Goal: Find contact information: Find contact information

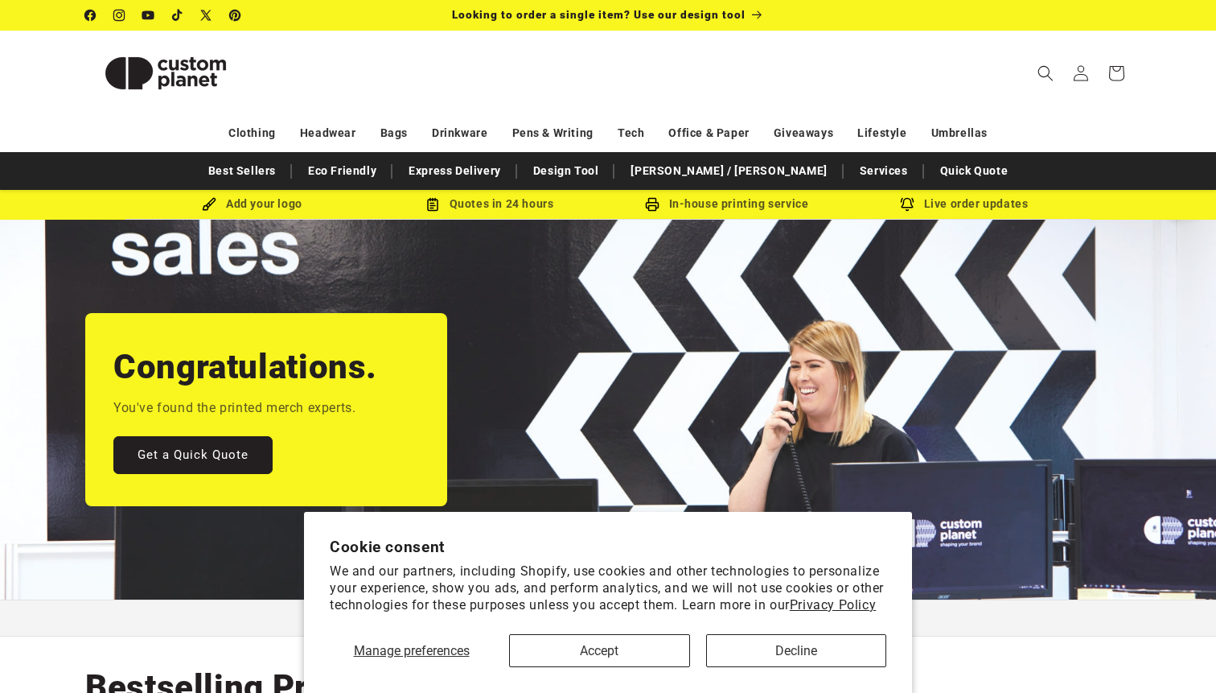
scroll to position [24, 0]
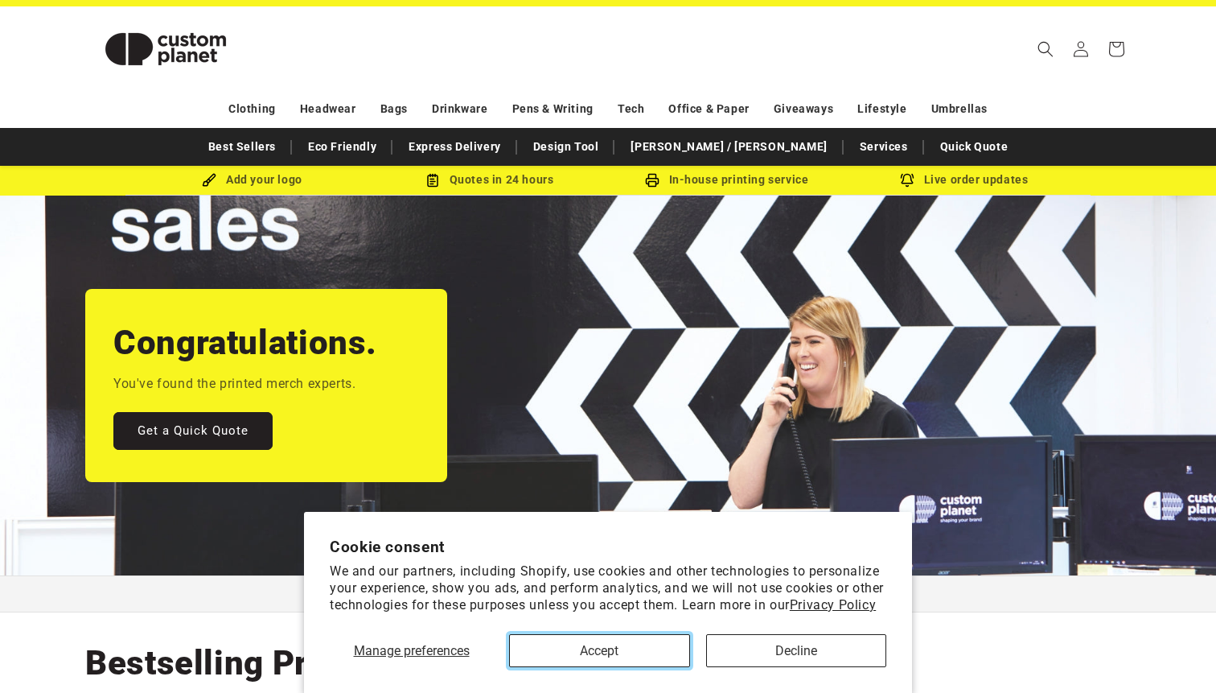
click at [636, 656] on button "Accept" at bounding box center [599, 650] width 181 height 33
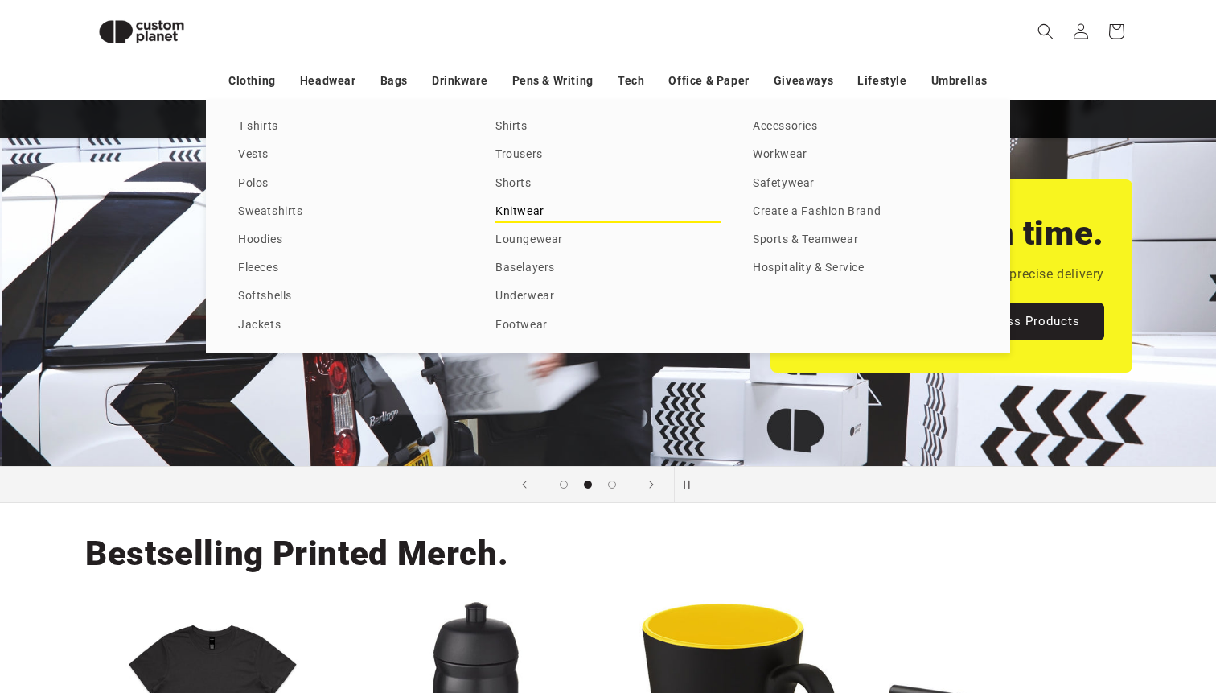
scroll to position [0, 1216]
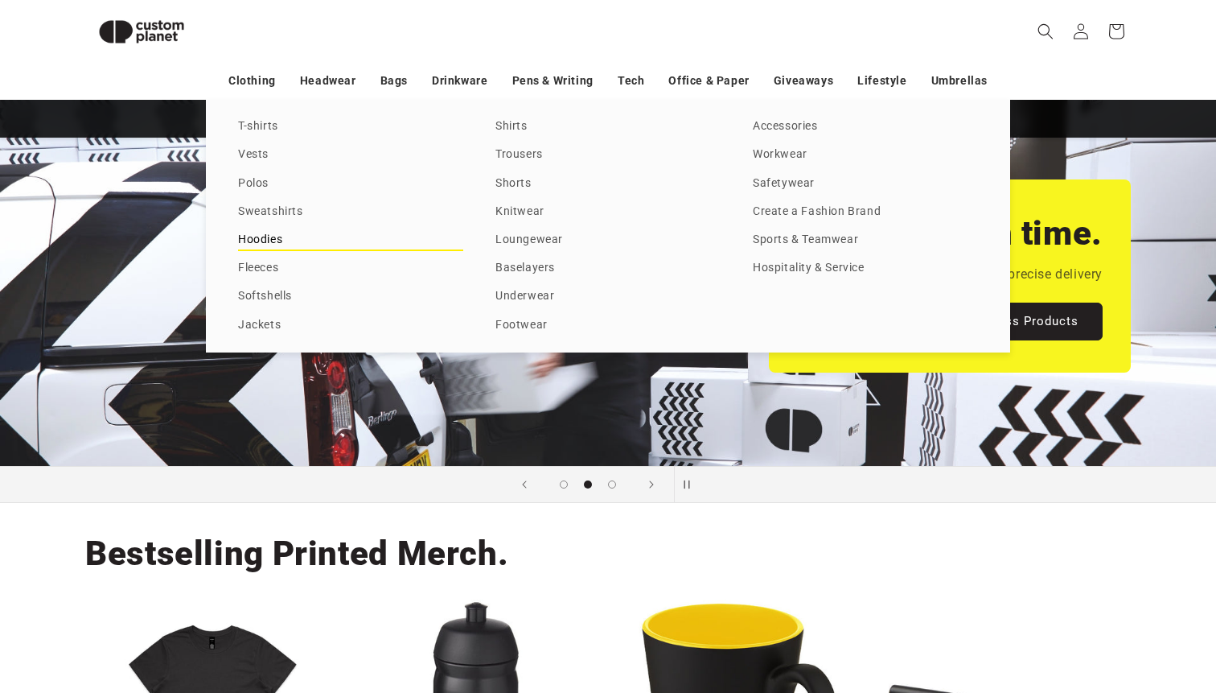
click at [257, 237] on link "Hoodies" at bounding box center [350, 240] width 225 height 22
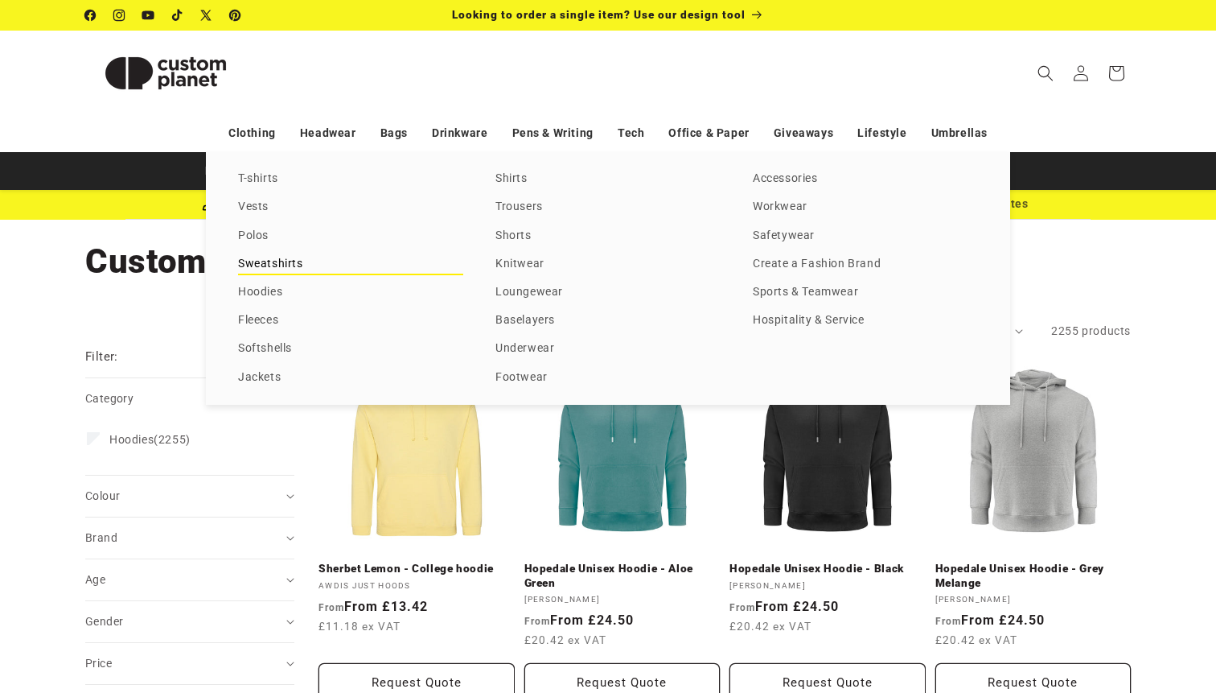
click at [261, 264] on link "Sweatshirts" at bounding box center [350, 264] width 225 height 22
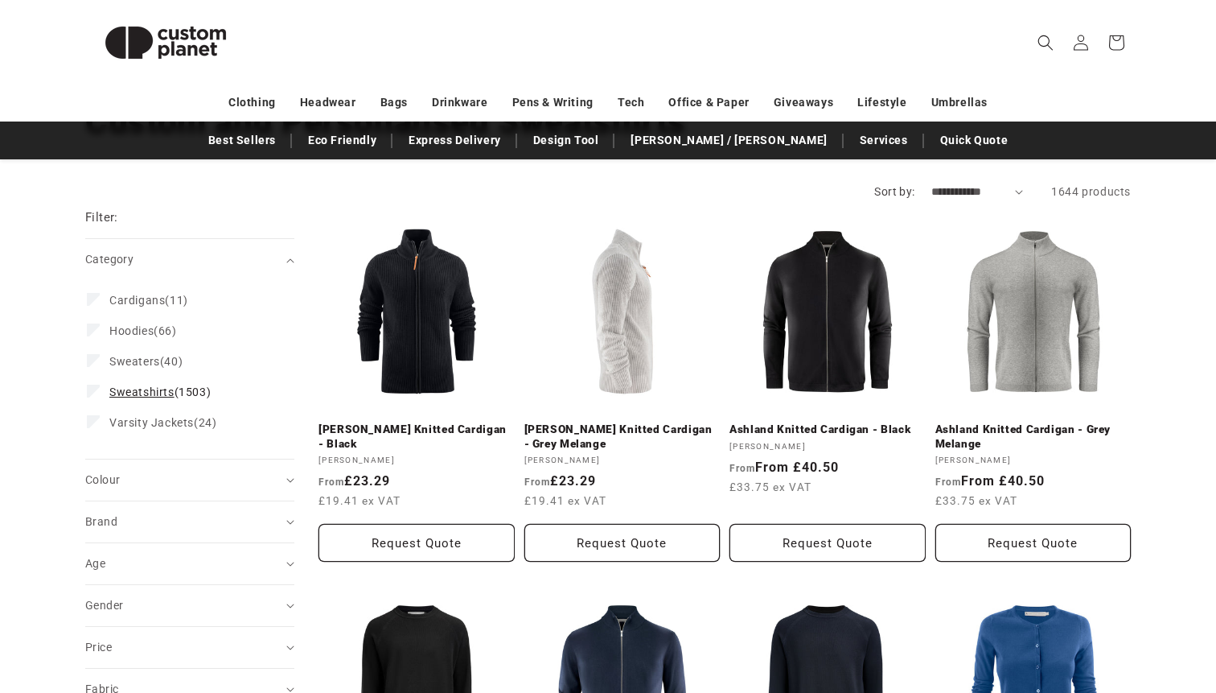
scroll to position [149, 0]
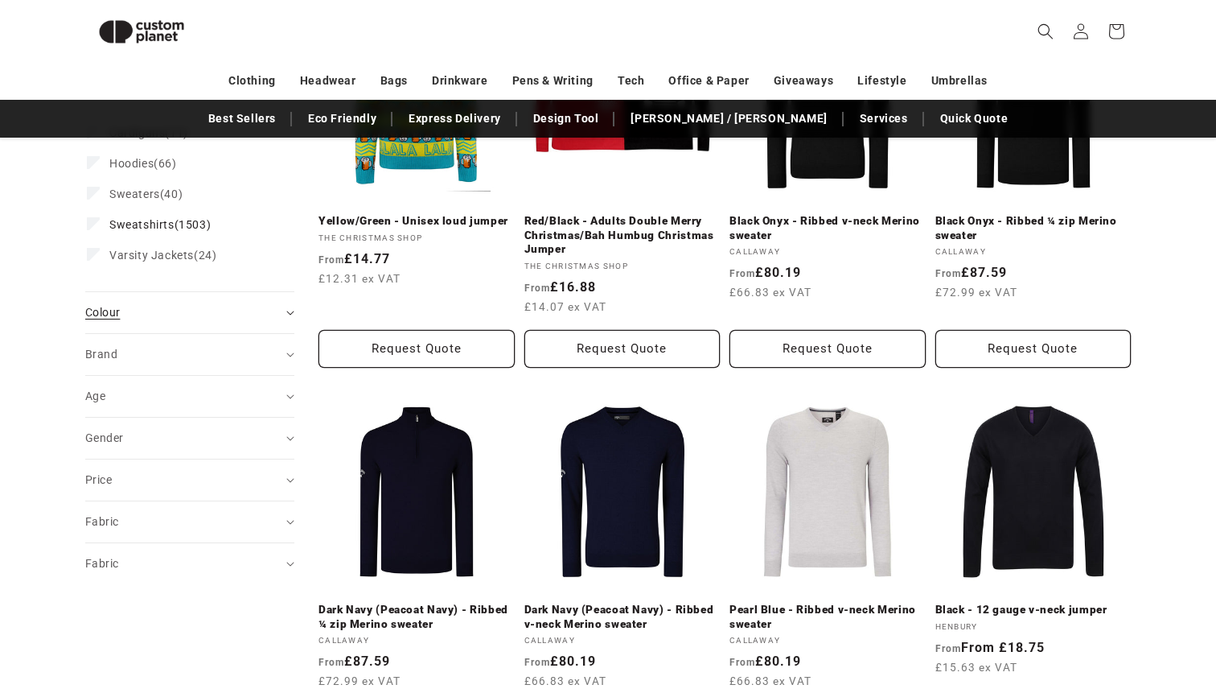
scroll to position [335, 0]
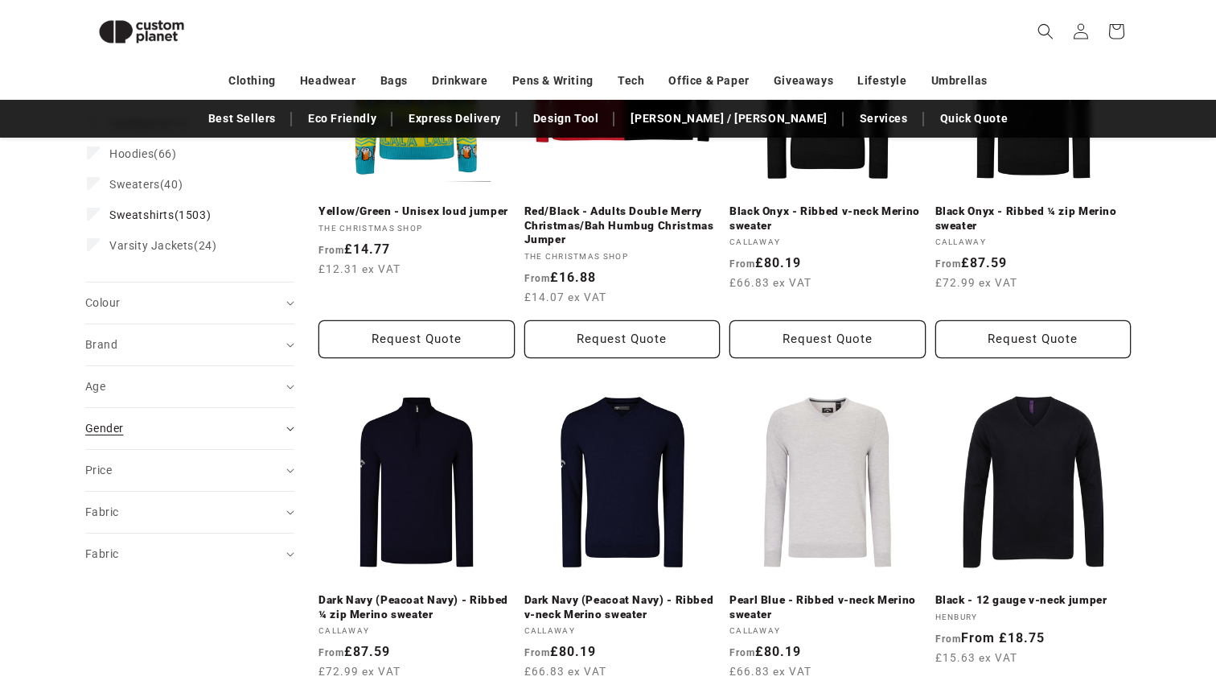
click at [140, 430] on div "Gender (0)" at bounding box center [182, 428] width 195 height 17
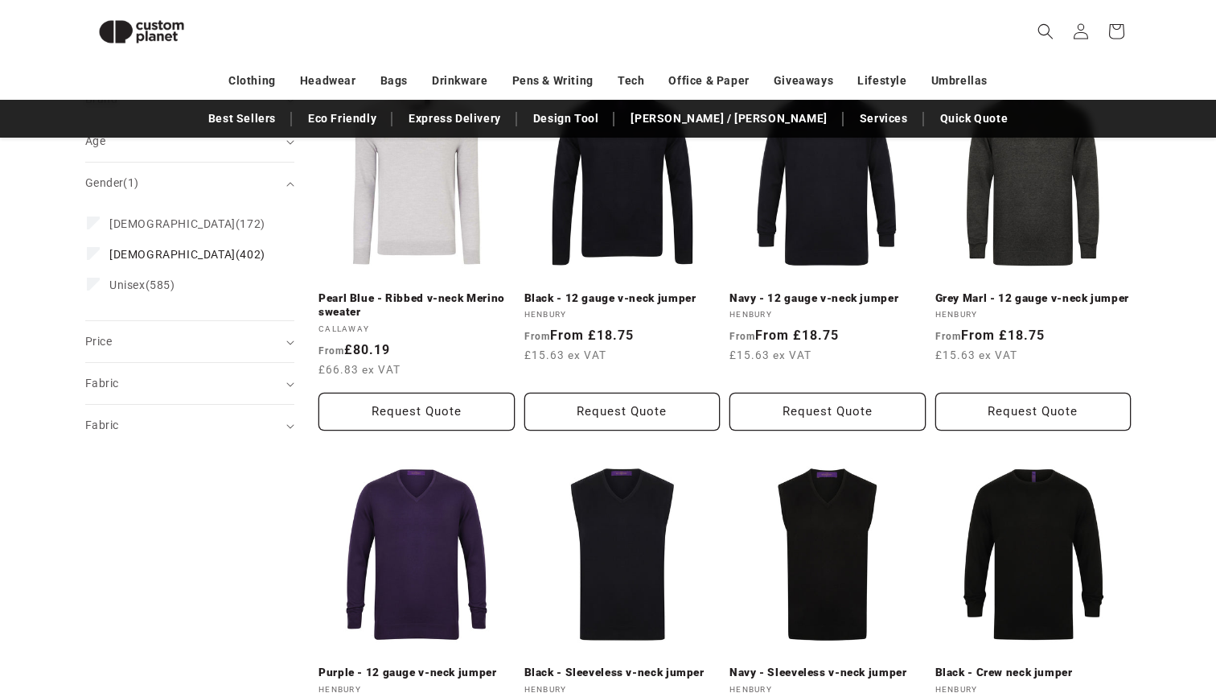
scroll to position [627, 0]
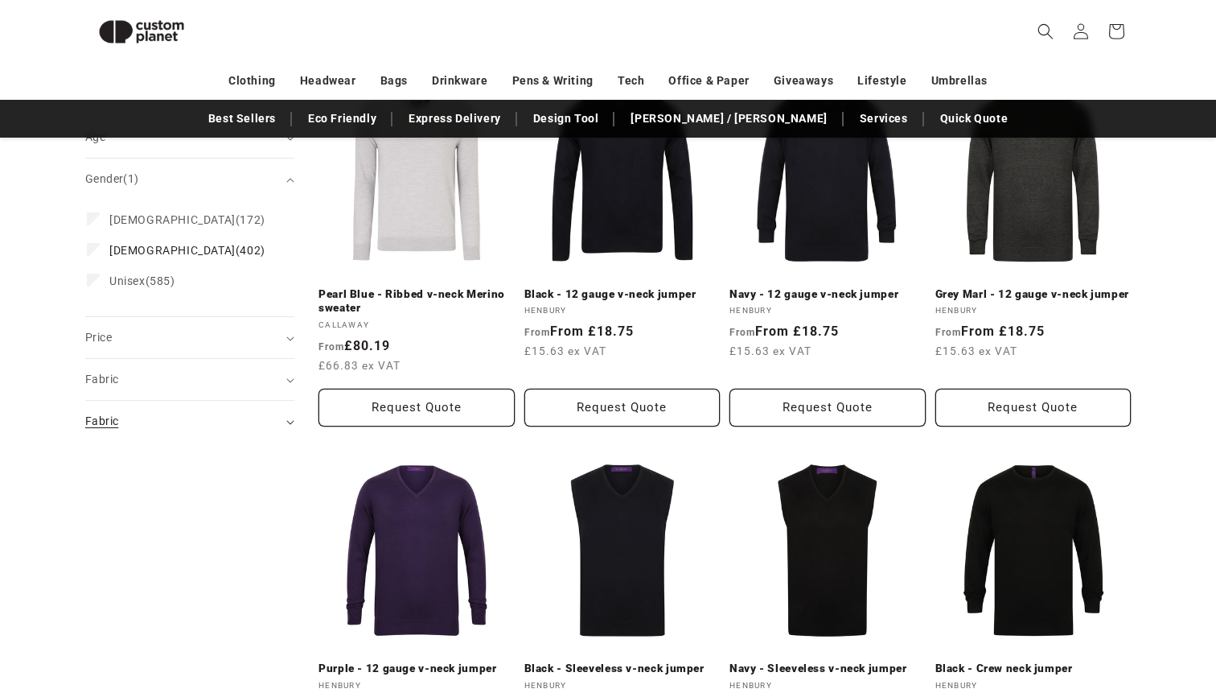
click at [196, 416] on div "Fabric (0)" at bounding box center [182, 421] width 195 height 17
click at [211, 371] on div "Fabric (0)" at bounding box center [182, 379] width 195 height 17
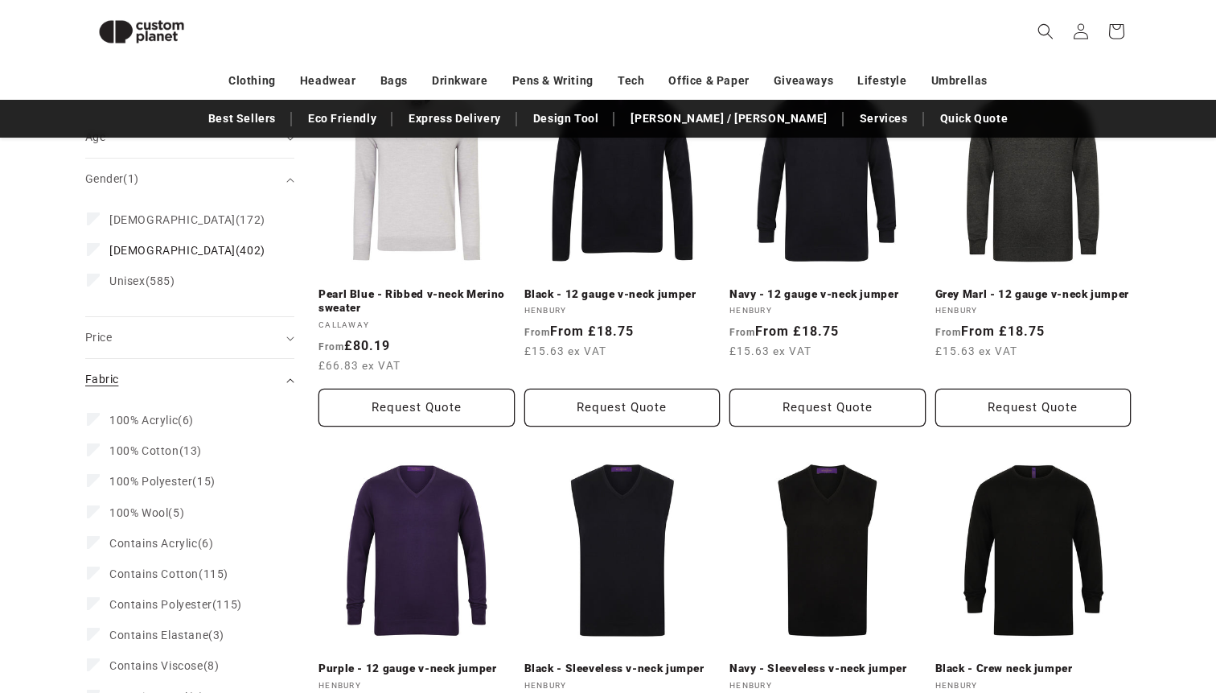
click at [199, 381] on summary "Fabric (0)" at bounding box center [189, 379] width 209 height 41
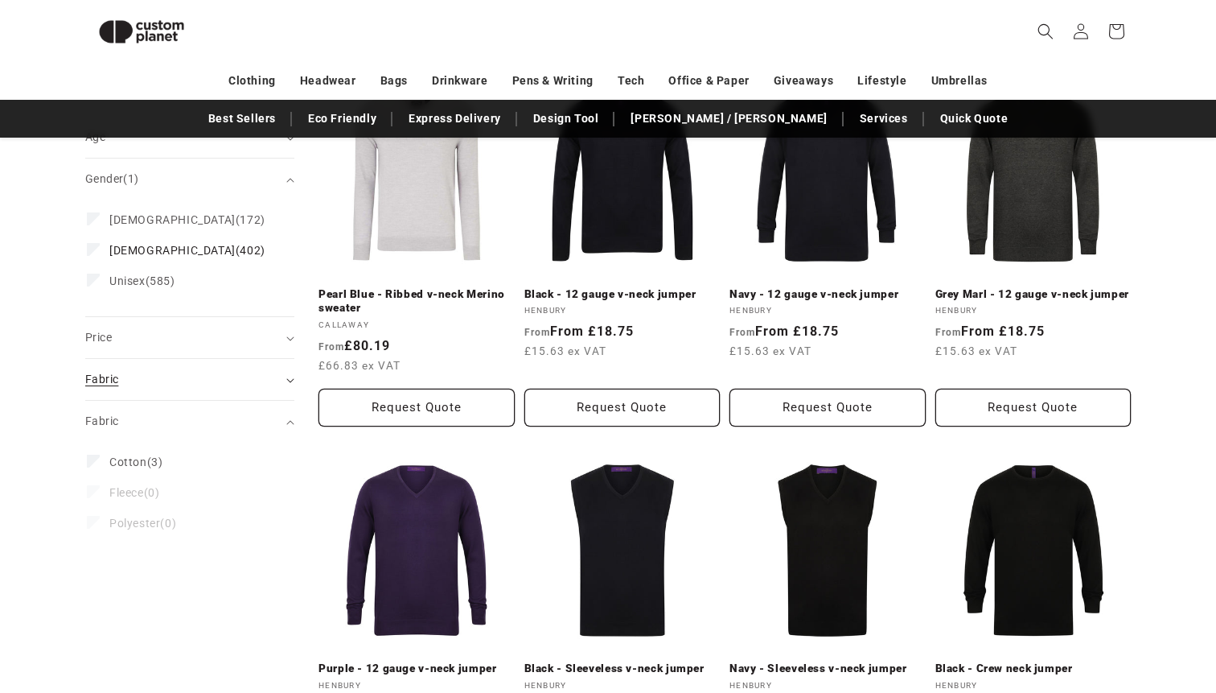
click at [145, 381] on summary "Fabric (0)" at bounding box center [189, 379] width 209 height 41
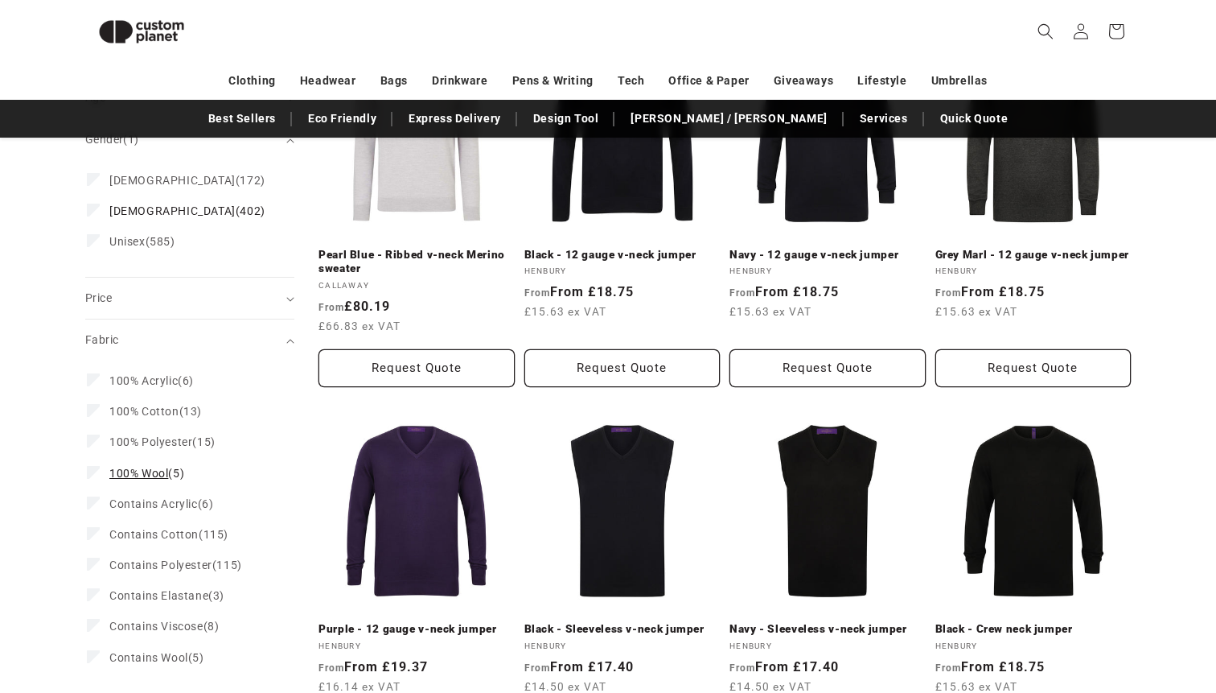
scroll to position [691, 0]
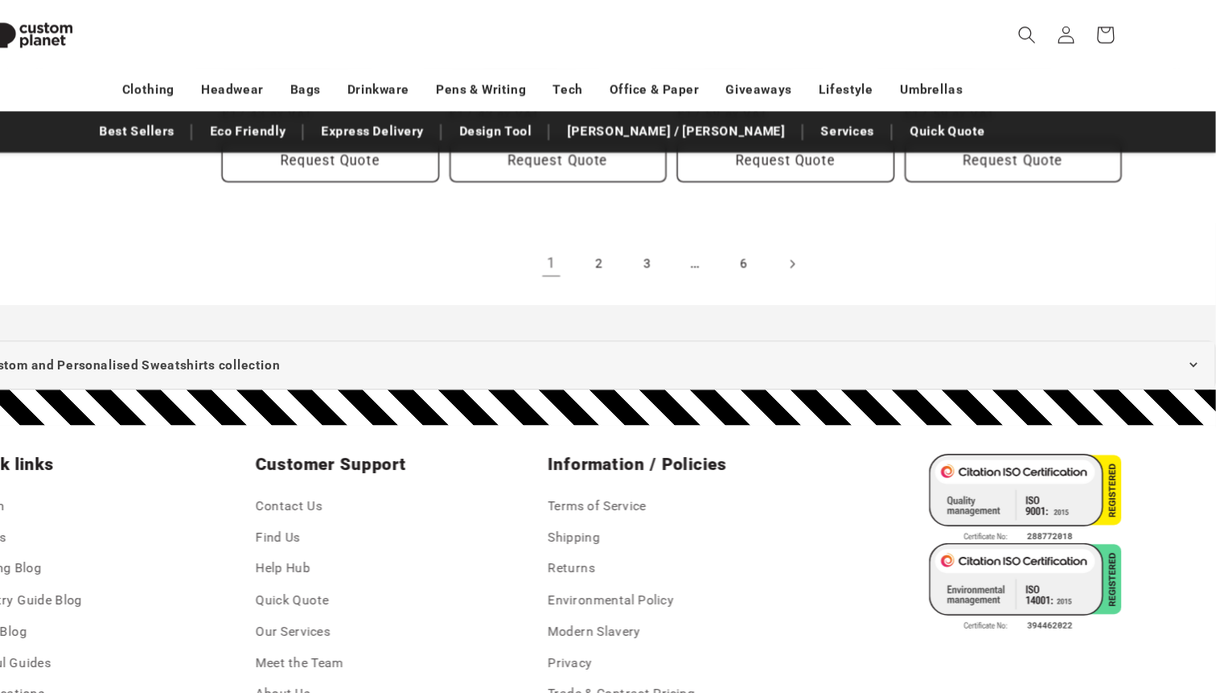
scroll to position [1870, 0]
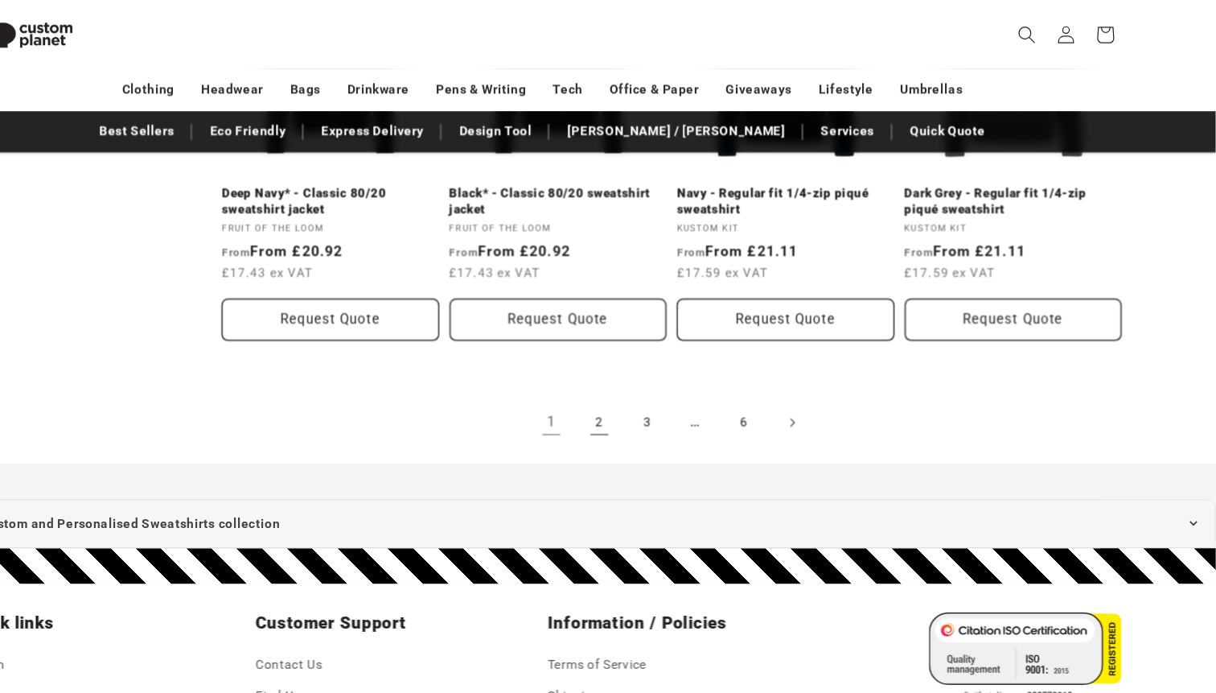
click at [660, 385] on link "2" at bounding box center [659, 381] width 35 height 35
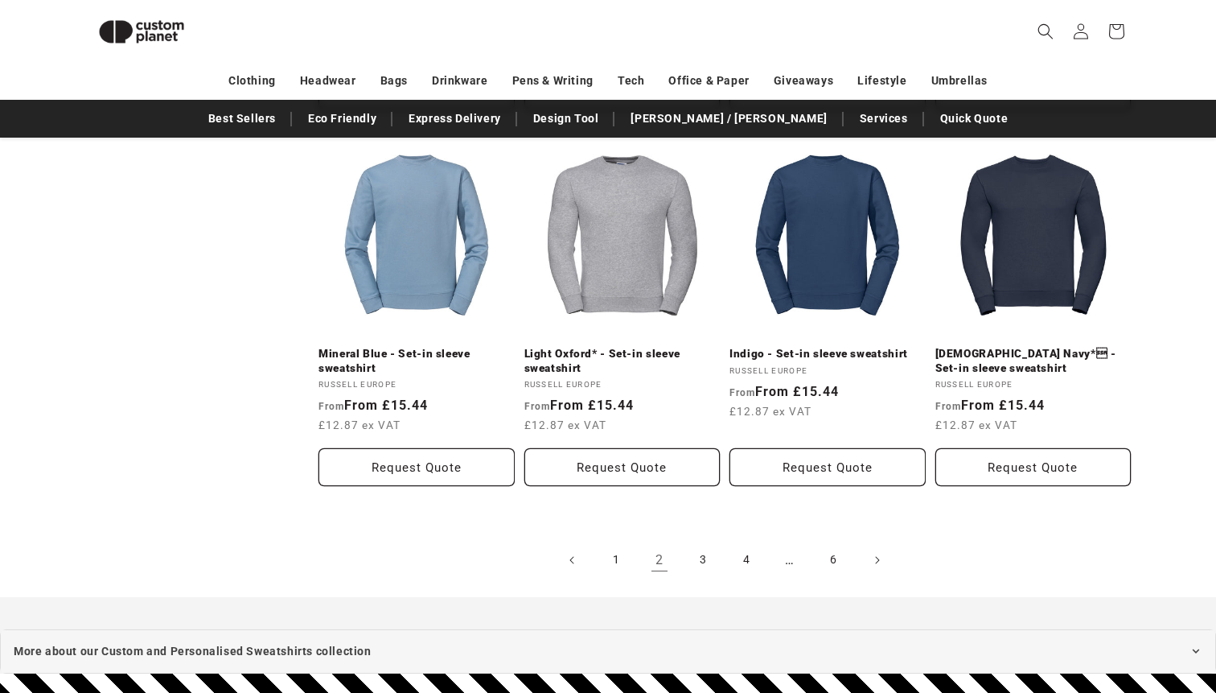
scroll to position [1670, 0]
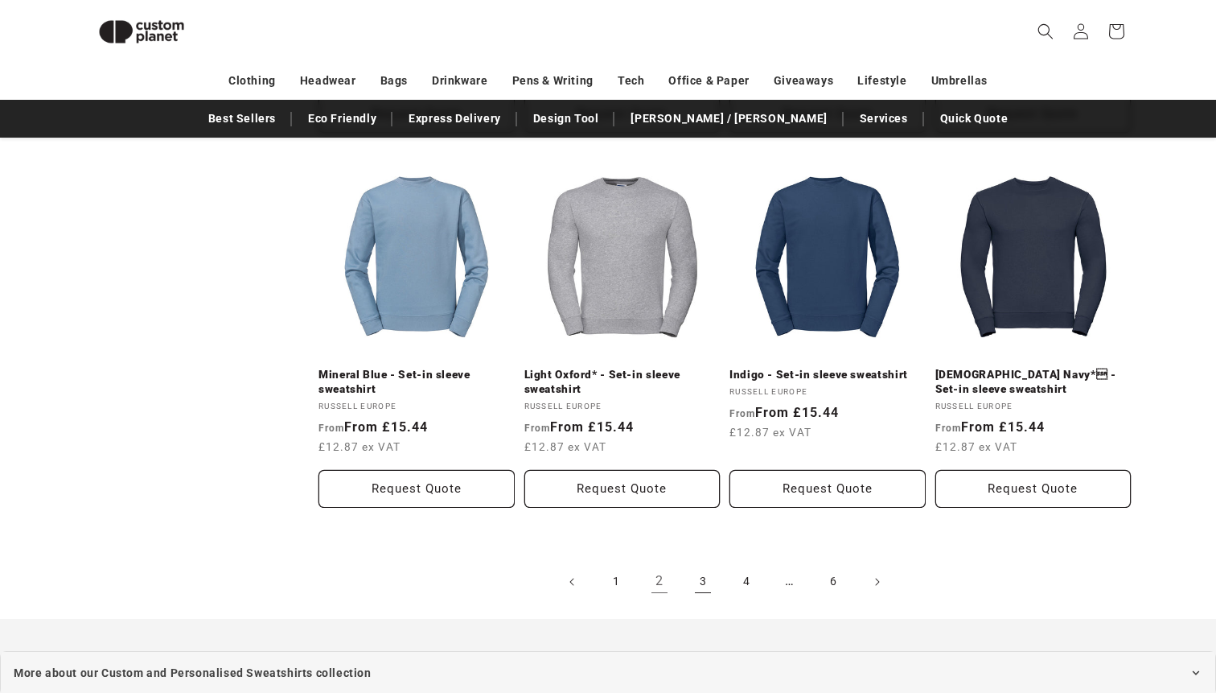
click at [701, 574] on link "3" at bounding box center [702, 581] width 35 height 35
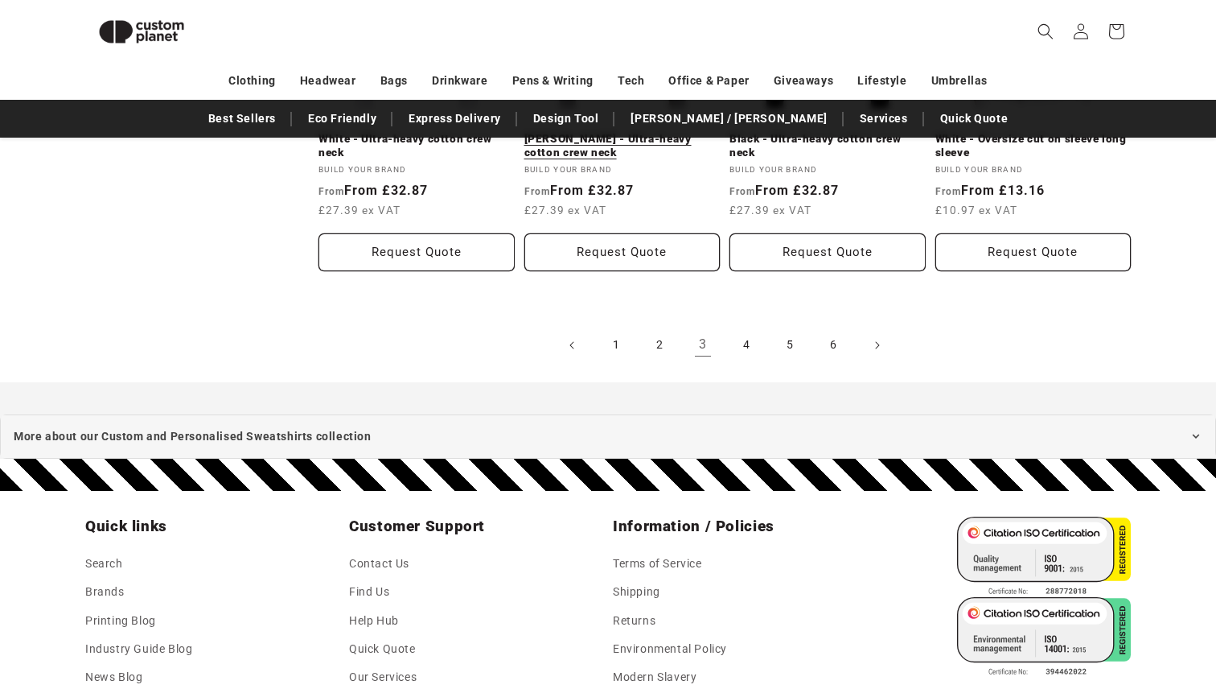
scroll to position [1974, 0]
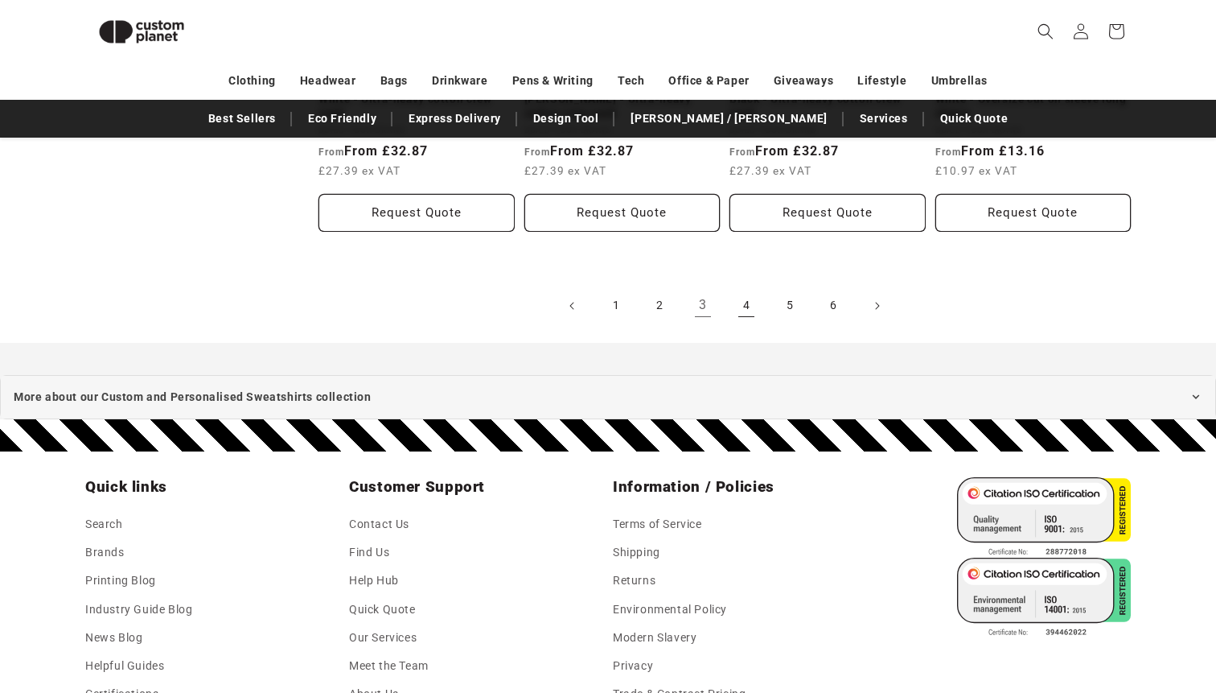
click at [743, 302] on link "4" at bounding box center [746, 305] width 35 height 35
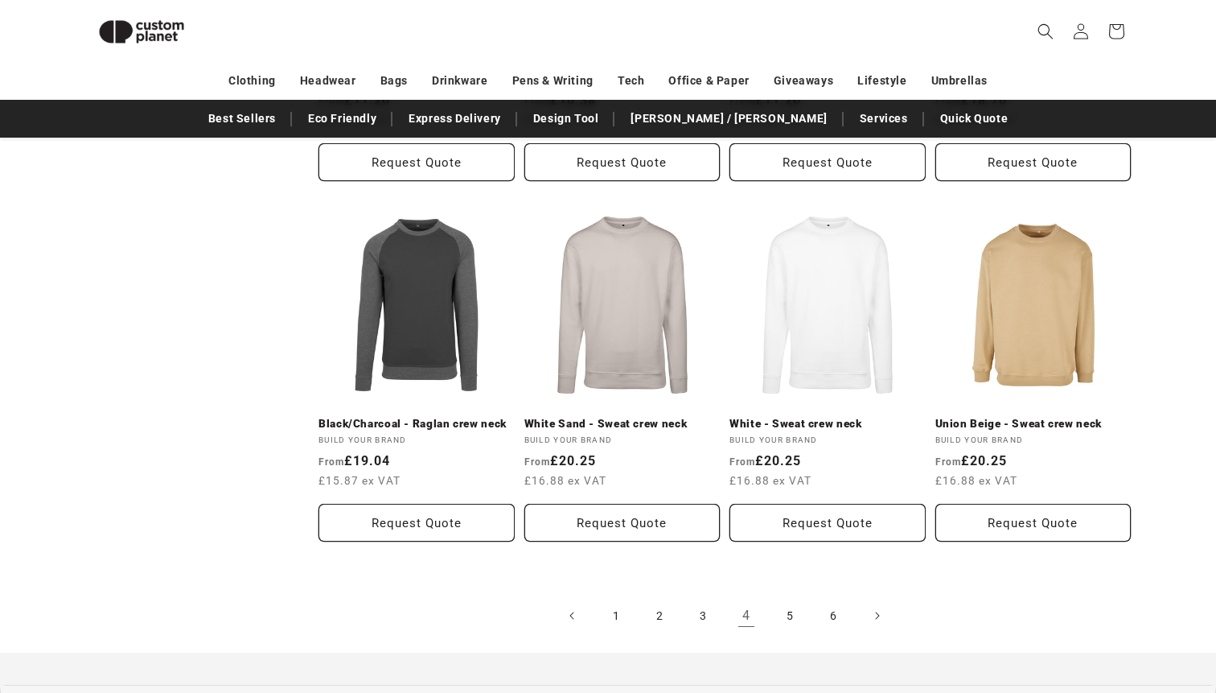
scroll to position [1611, 0]
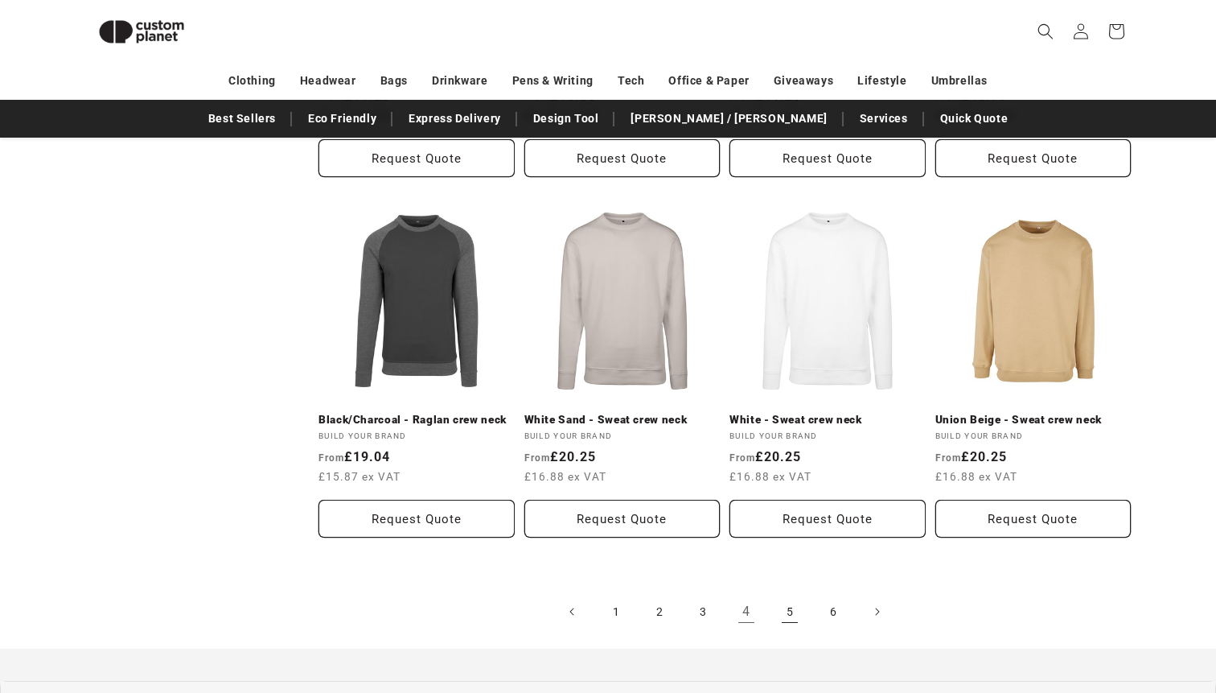
click at [791, 616] on link "5" at bounding box center [789, 611] width 35 height 35
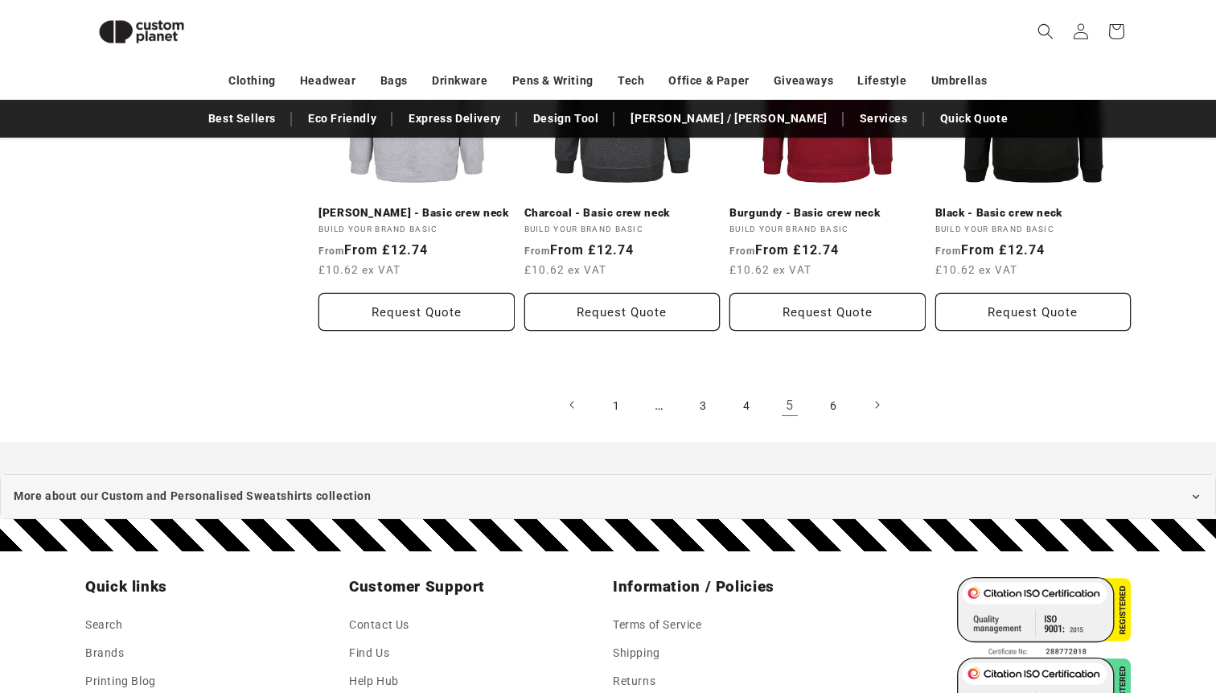
scroll to position [1793, 0]
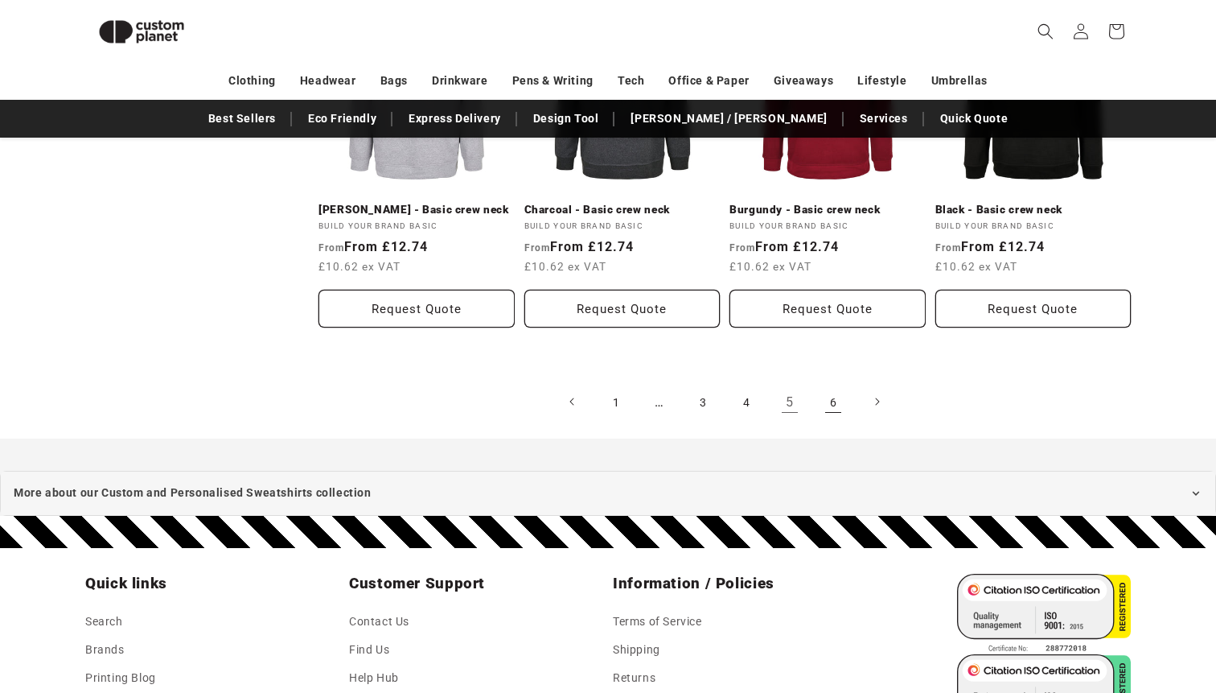
click at [836, 399] on link "6" at bounding box center [833, 401] width 35 height 35
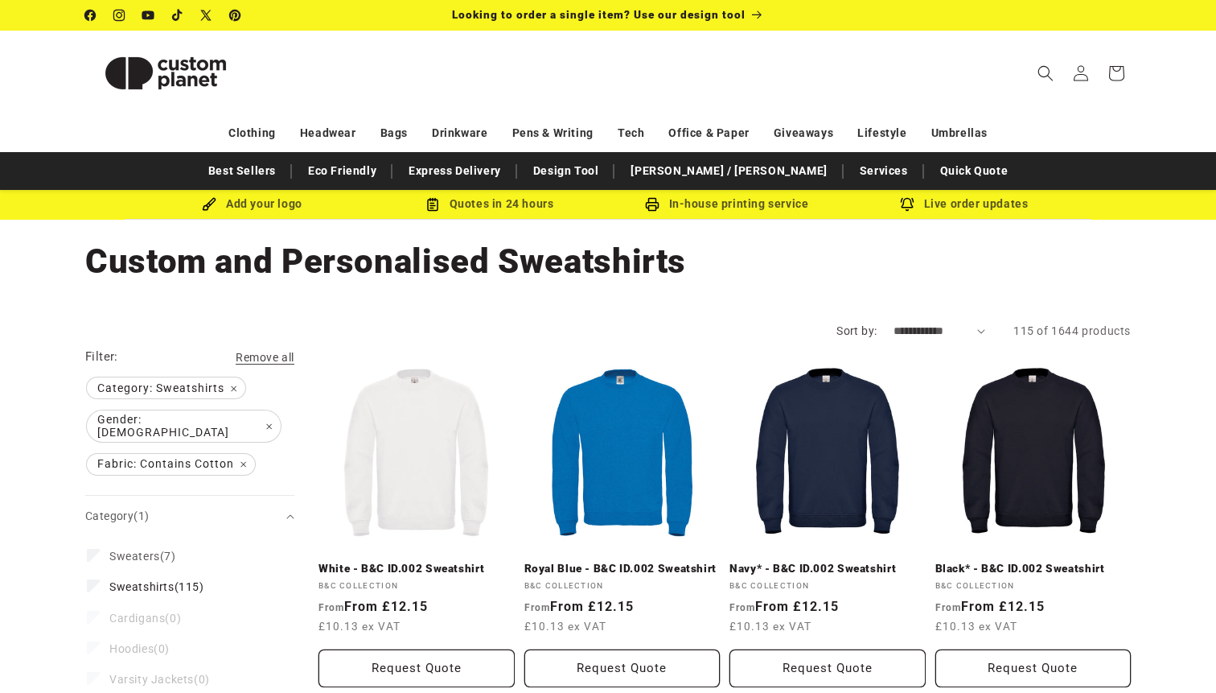
click at [172, 56] on img at bounding box center [165, 73] width 161 height 72
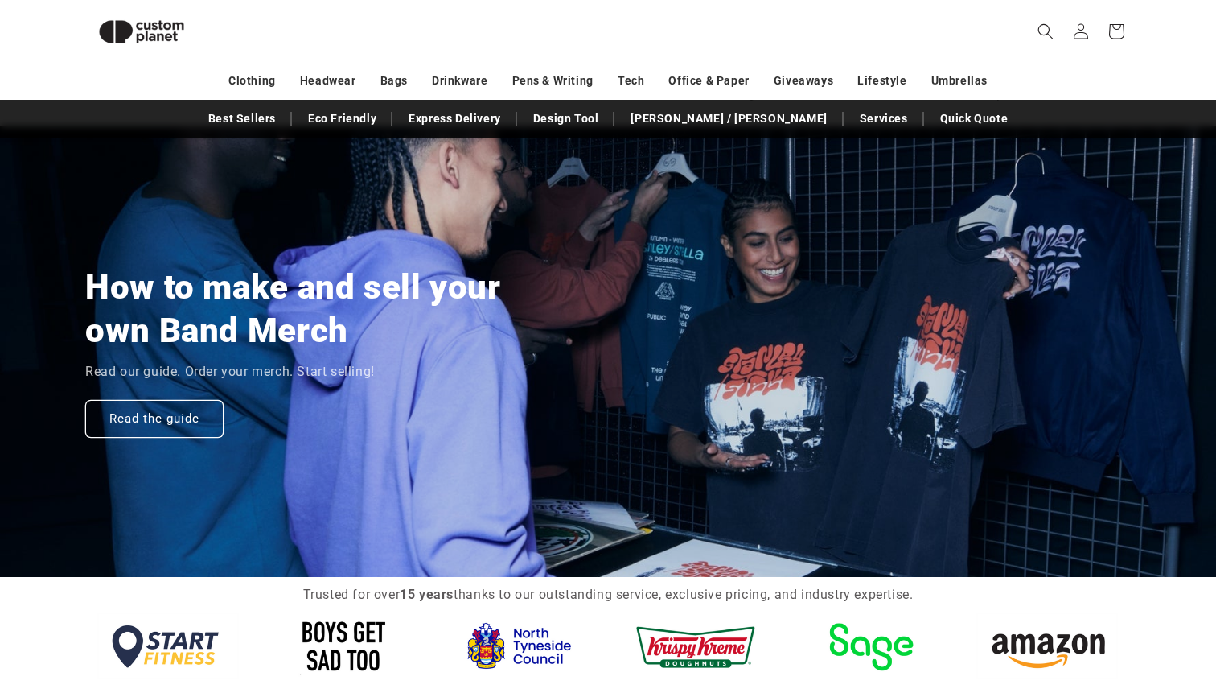
scroll to position [1168, 0]
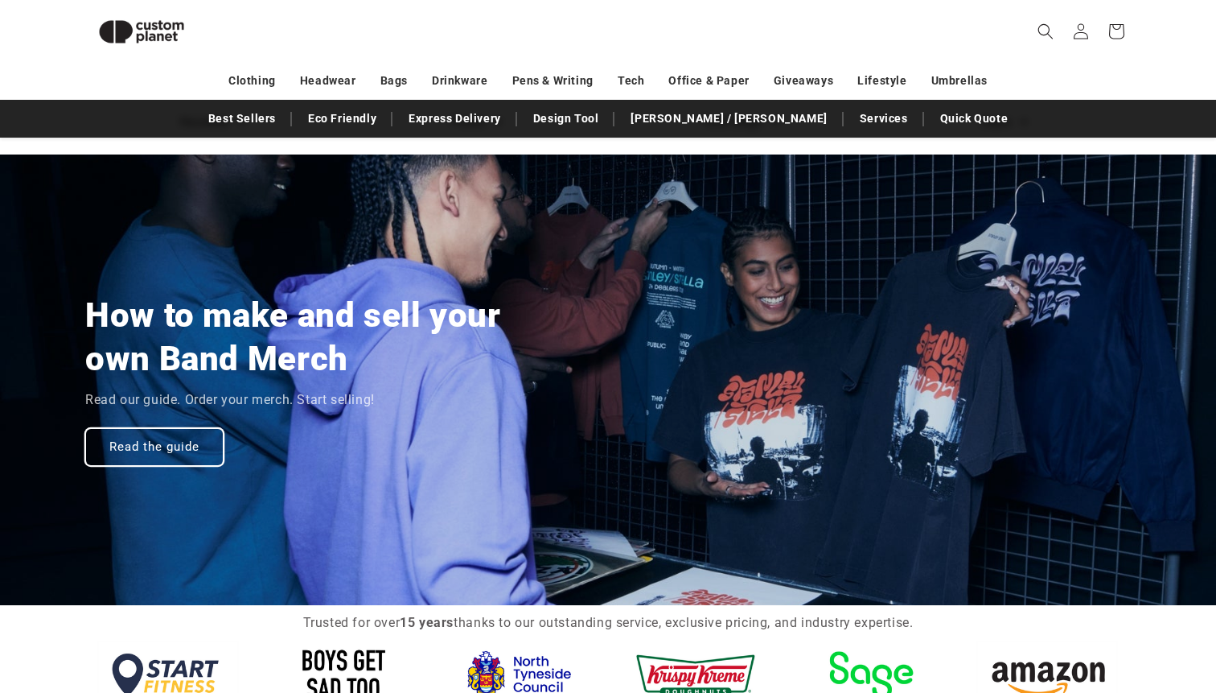
click at [163, 463] on link "Read the guide" at bounding box center [154, 447] width 138 height 38
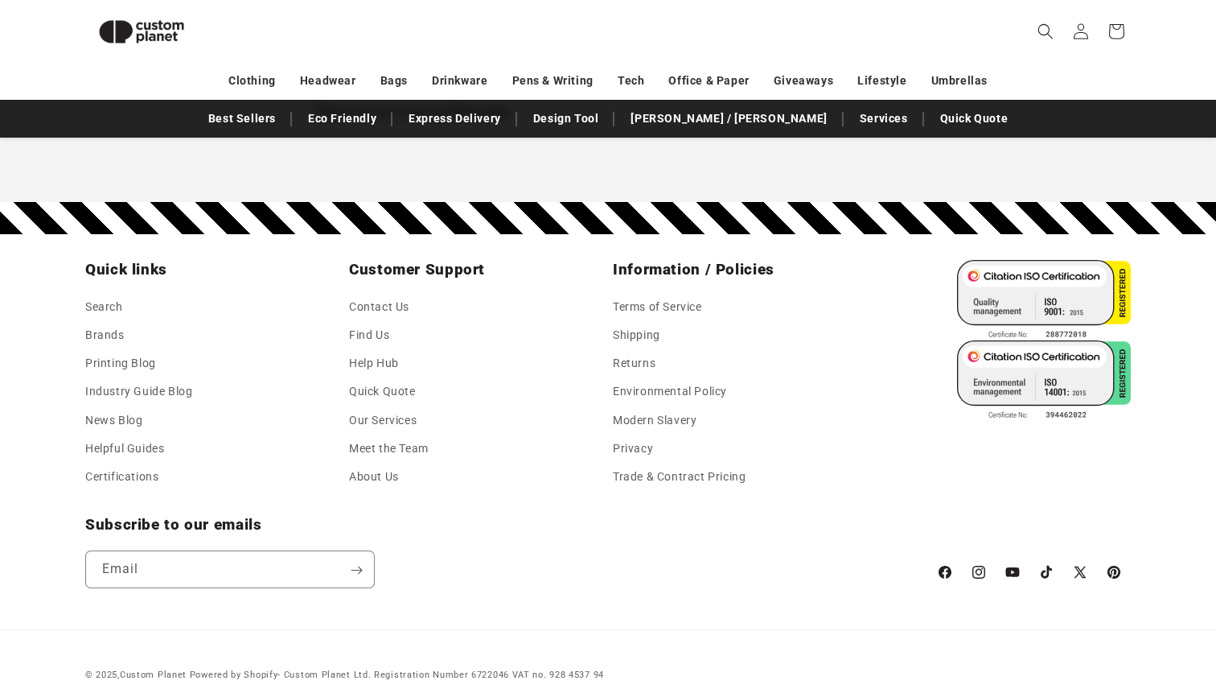
scroll to position [7582, 0]
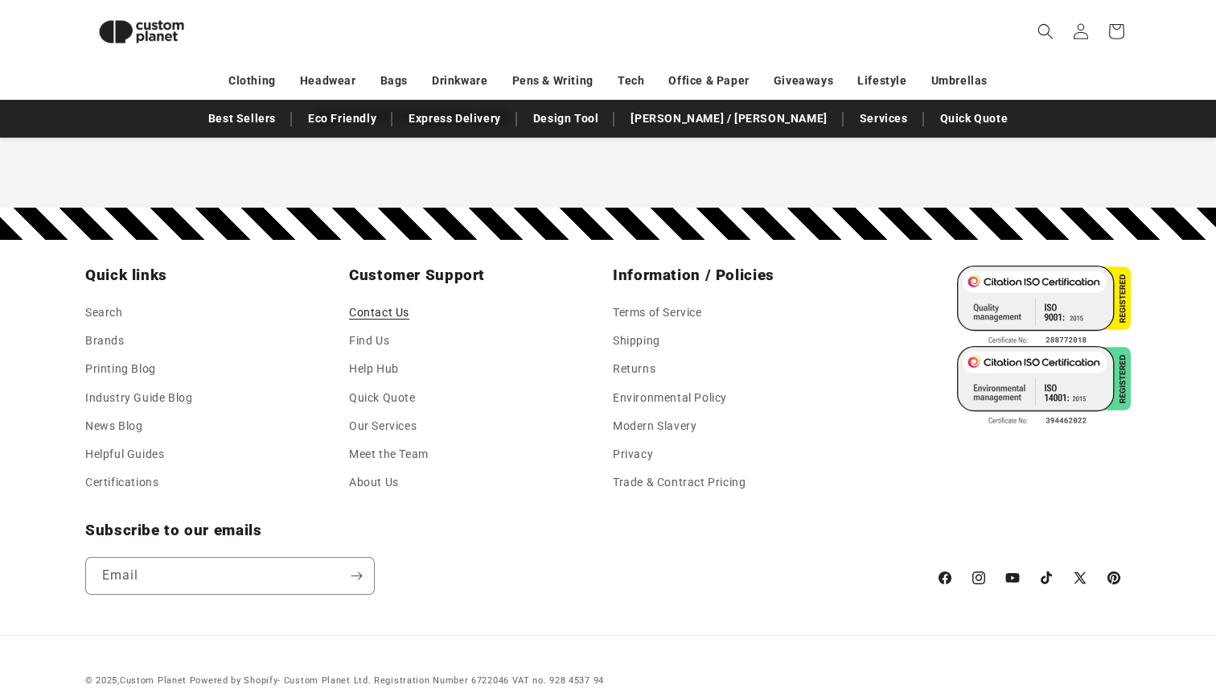
click at [405, 302] on link "Contact Us" at bounding box center [379, 314] width 60 height 24
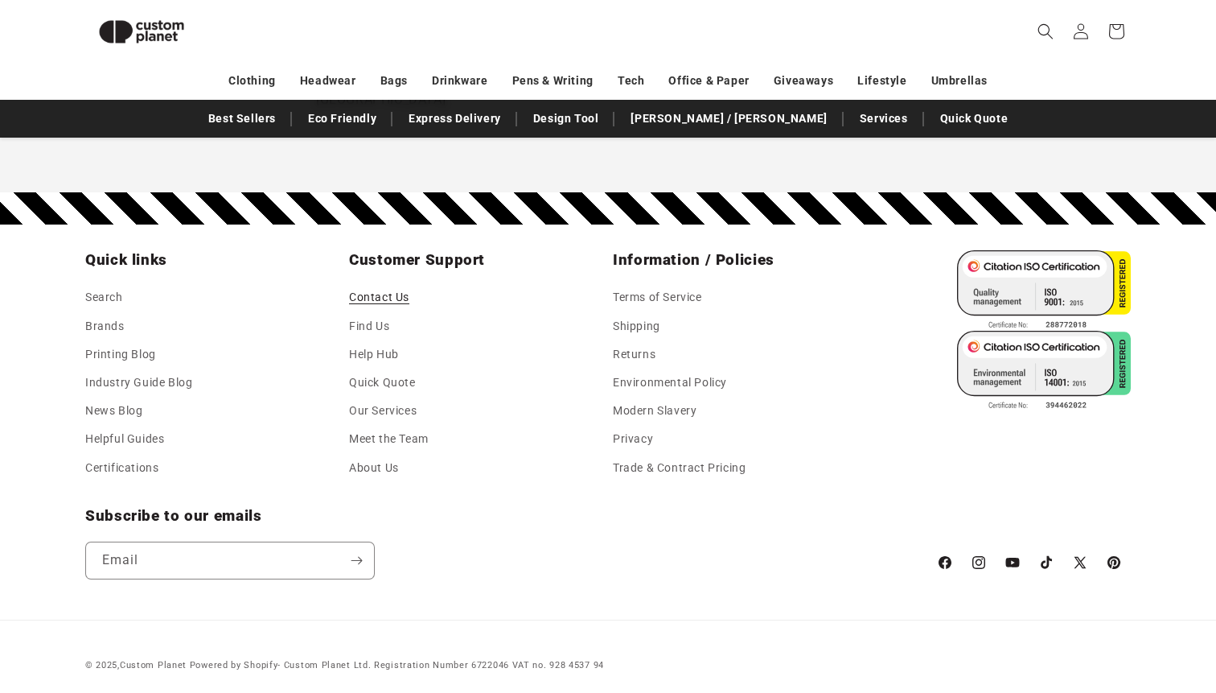
scroll to position [1268, 0]
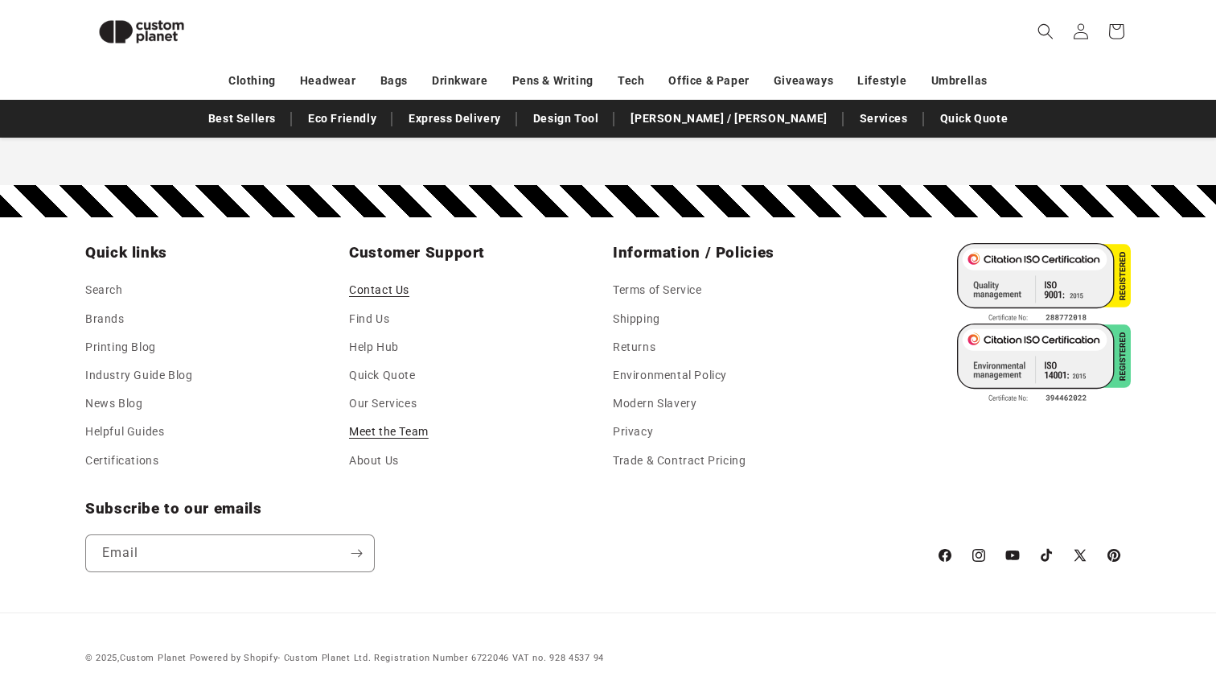
click at [398, 444] on link "Meet the Team" at bounding box center [389, 432] width 80 height 28
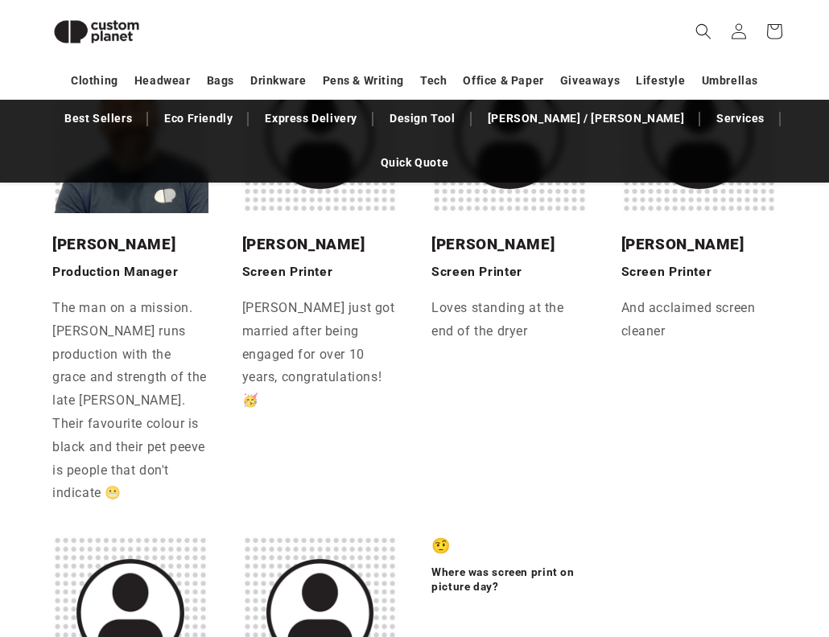
scroll to position [1768, 0]
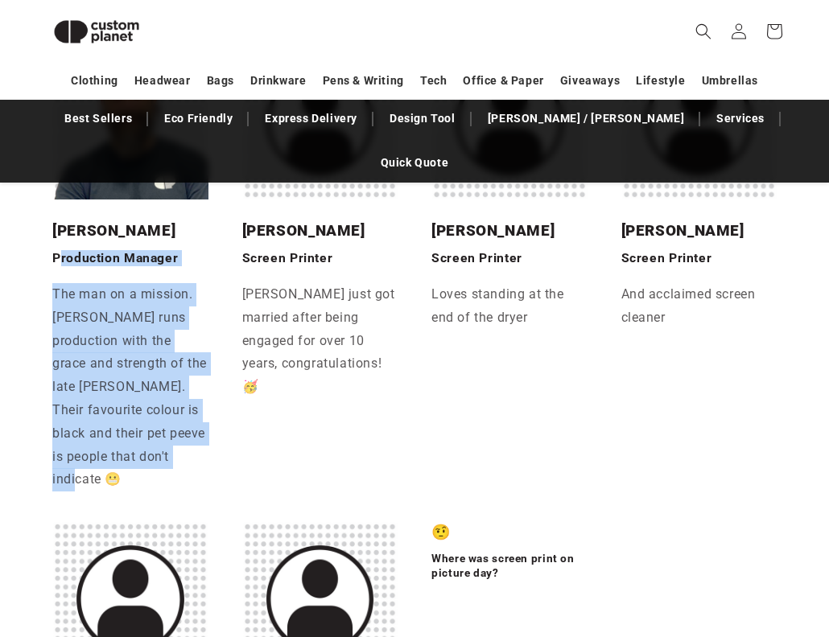
drag, startPoint x: 59, startPoint y: 187, endPoint x: 216, endPoint y: 409, distance: 271.9
click at [216, 409] on div "Mike Production Manager The man on a mission. Kiwi Mike runs production with th…" at bounding box center [130, 356] width 180 height 312
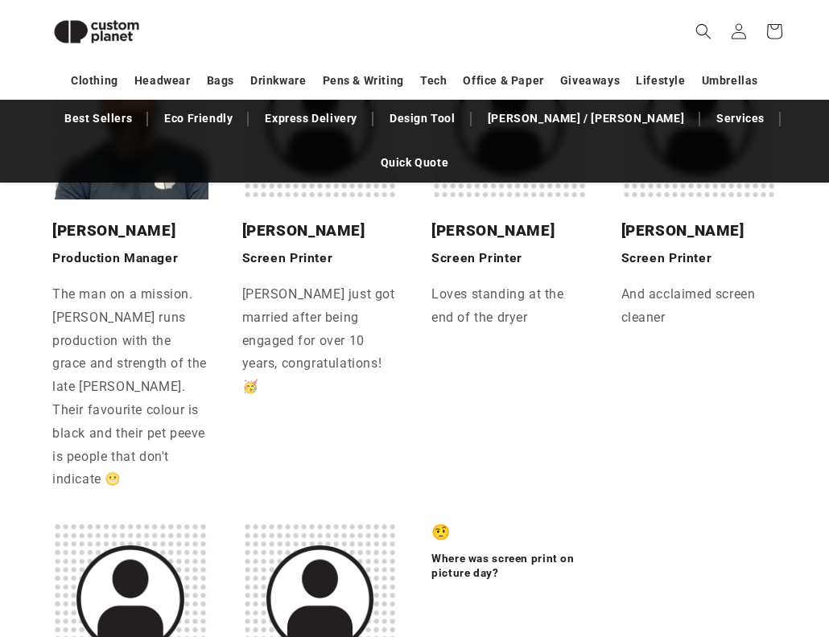
click at [216, 409] on div "Mike Production Manager The man on a mission. Kiwi Mike runs production with th…" at bounding box center [130, 356] width 180 height 312
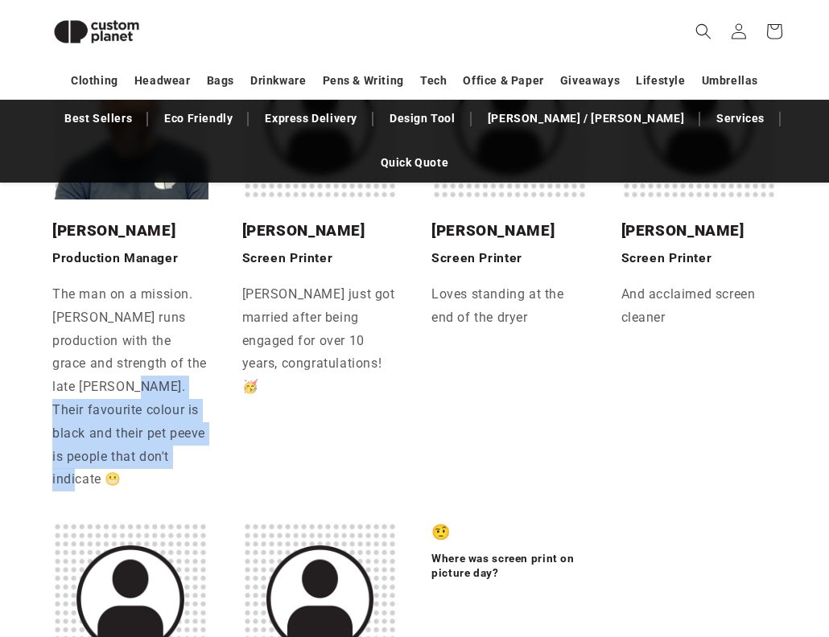
drag, startPoint x: 162, startPoint y: 321, endPoint x: 184, endPoint y: 418, distance: 99.9
click at [185, 418] on p "The man on a mission. Kiwi Mike runs production with the grace and strength of …" at bounding box center [130, 387] width 156 height 208
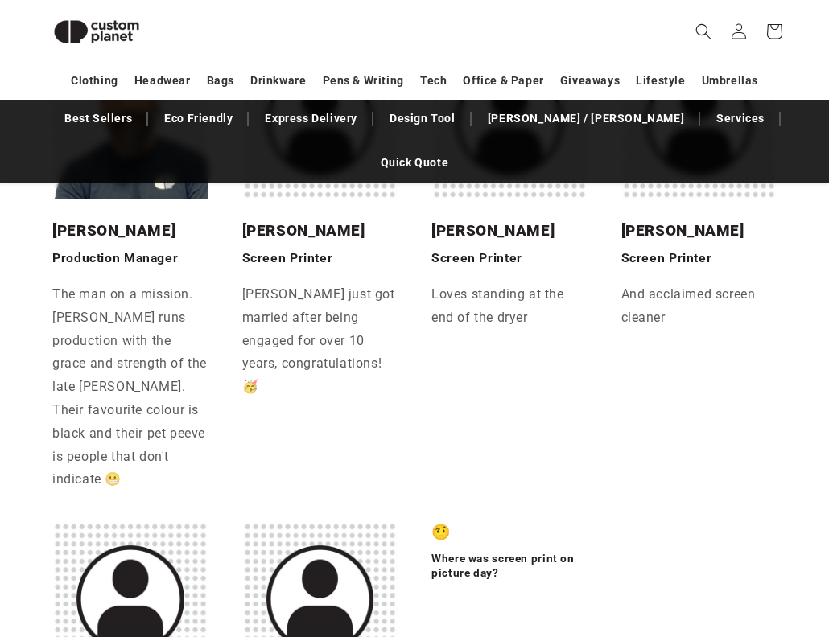
click at [184, 418] on p "The man on a mission. Kiwi Mike runs production with the grace and strength of …" at bounding box center [130, 387] width 156 height 208
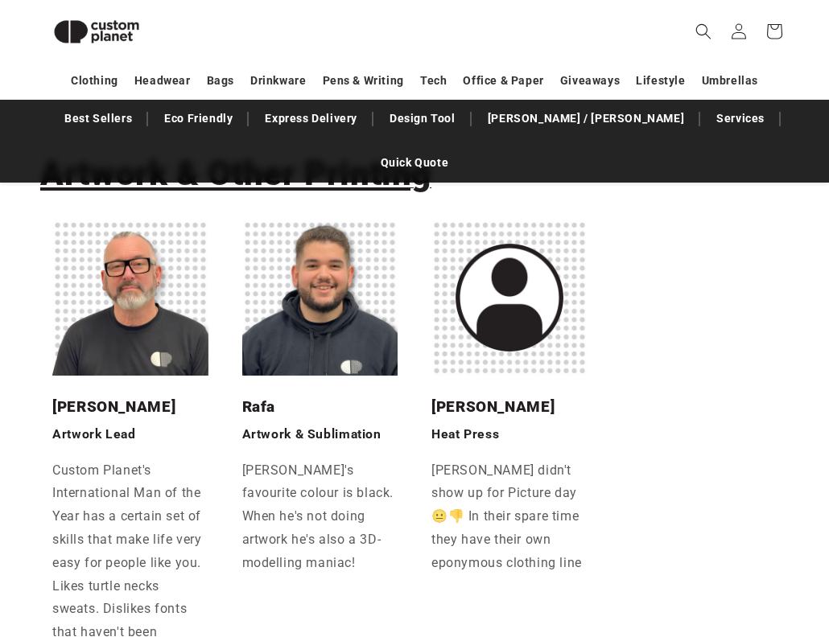
scroll to position [2525, 0]
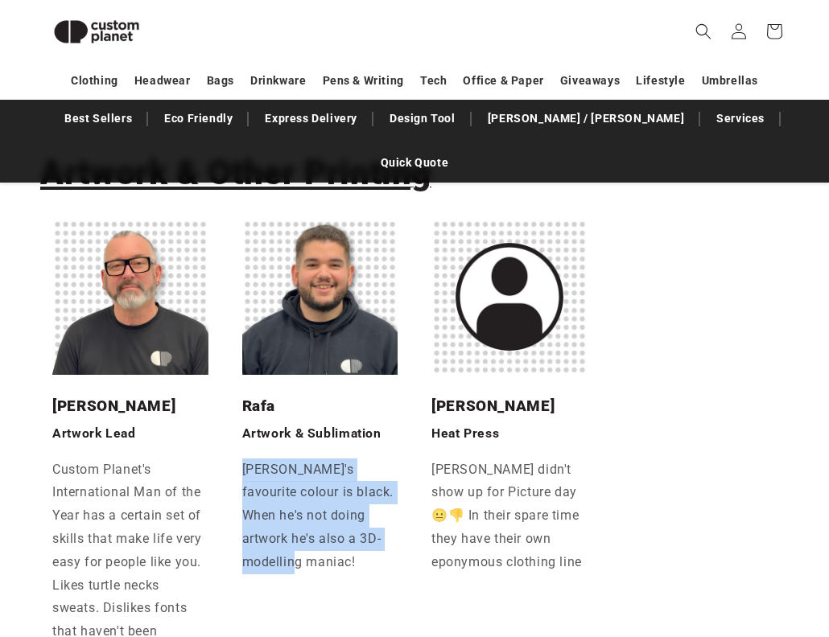
drag, startPoint x: 241, startPoint y: 374, endPoint x: 335, endPoint y: 469, distance: 133.1
click at [335, 467] on div "Rafa Artwork & Sublimation Rafa's favourite colour is black. When he's not doin…" at bounding box center [320, 485] width 180 height 220
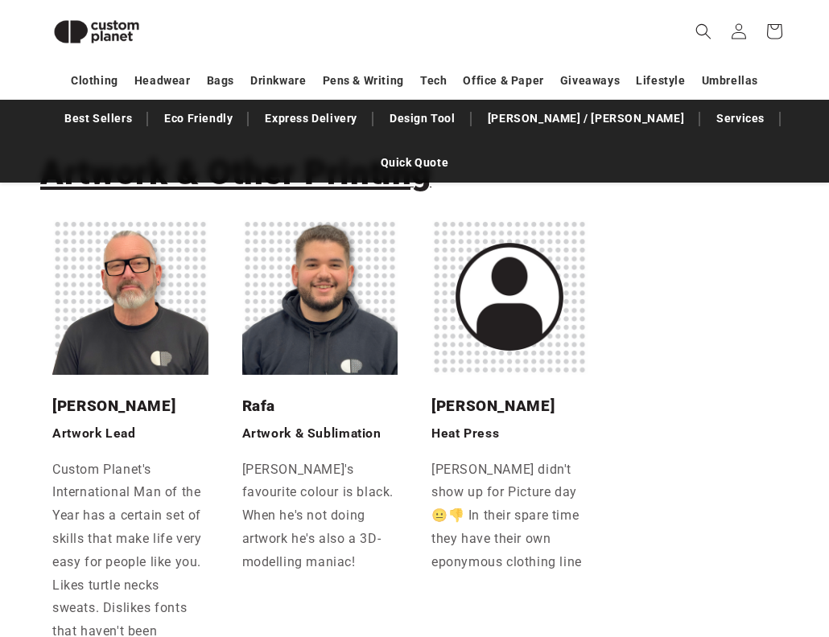
click at [335, 469] on div "Rafa Artwork & Sublimation Rafa's favourite colour is black. When he's not doin…" at bounding box center [320, 485] width 180 height 220
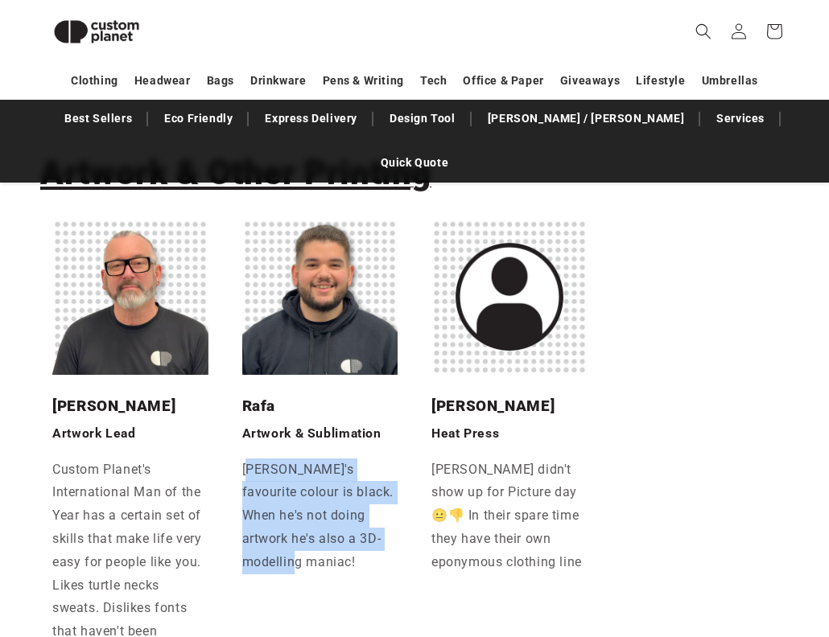
drag, startPoint x: 253, startPoint y: 374, endPoint x: 342, endPoint y: 497, distance: 152.1
click at [344, 497] on li "Rafa Artwork & Sublimation Rafa's favourite colour is black. When he's not doin…" at bounding box center [320, 522] width 180 height 607
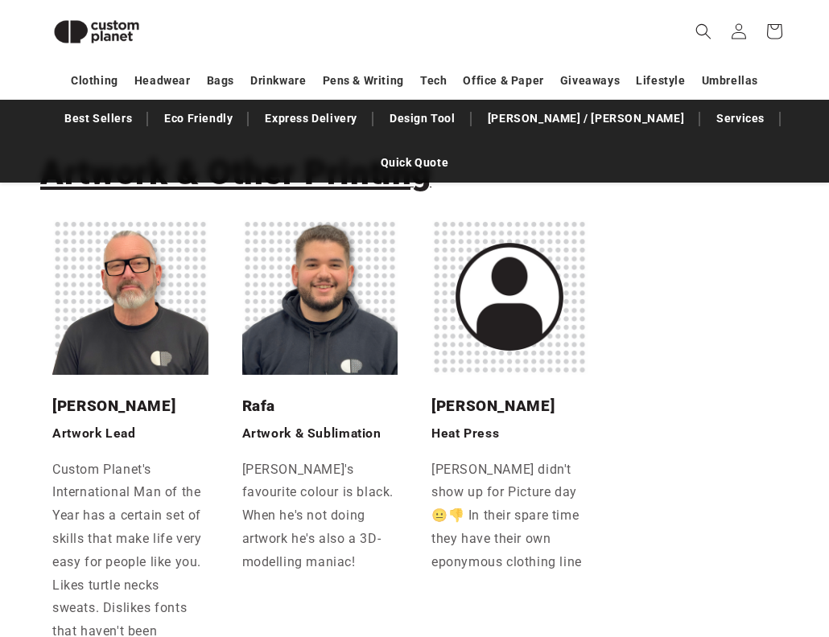
click at [342, 497] on li "Rafa Artwork & Sublimation Rafa's favourite colour is black. When he's not doin…" at bounding box center [320, 522] width 180 height 607
drag, startPoint x: 282, startPoint y: 417, endPoint x: 361, endPoint y: 468, distance: 94.8
click at [361, 467] on div "Rafa Artwork & Sublimation Rafa's favourite colour is black. When he's not doin…" at bounding box center [320, 485] width 180 height 220
click at [361, 468] on div "Rafa Artwork & Sublimation Rafa's favourite colour is black. When he's not doin…" at bounding box center [320, 485] width 180 height 220
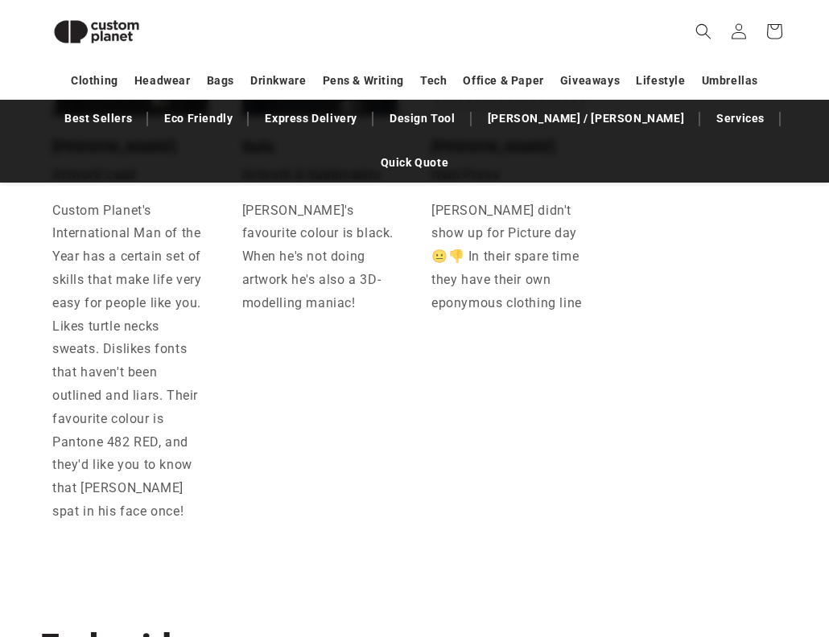
scroll to position [2785, 0]
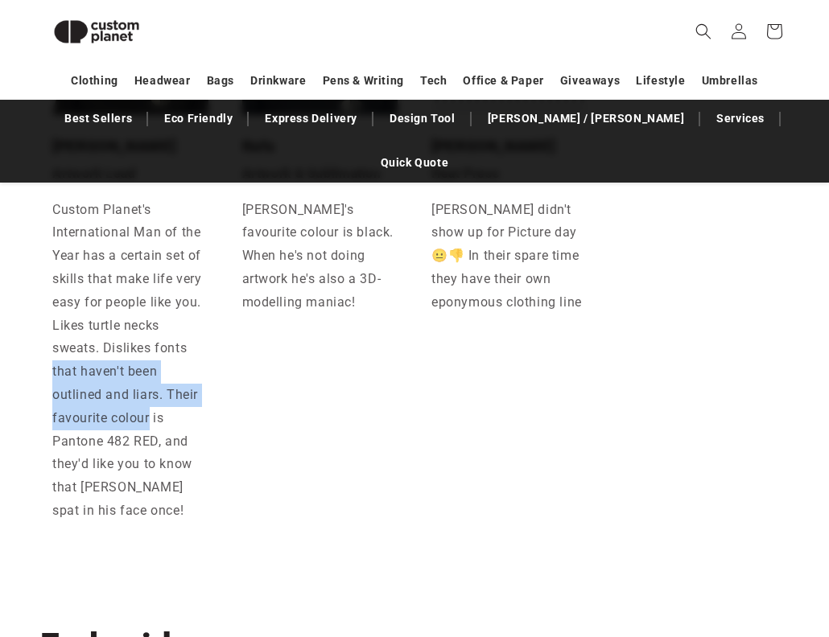
drag, startPoint x: 51, startPoint y: 273, endPoint x: 180, endPoint y: 350, distance: 150.8
click at [175, 348] on div "Damian Artwork Lead Custom Planet's International Man of the Year has a certain…" at bounding box center [130, 340] width 180 height 451
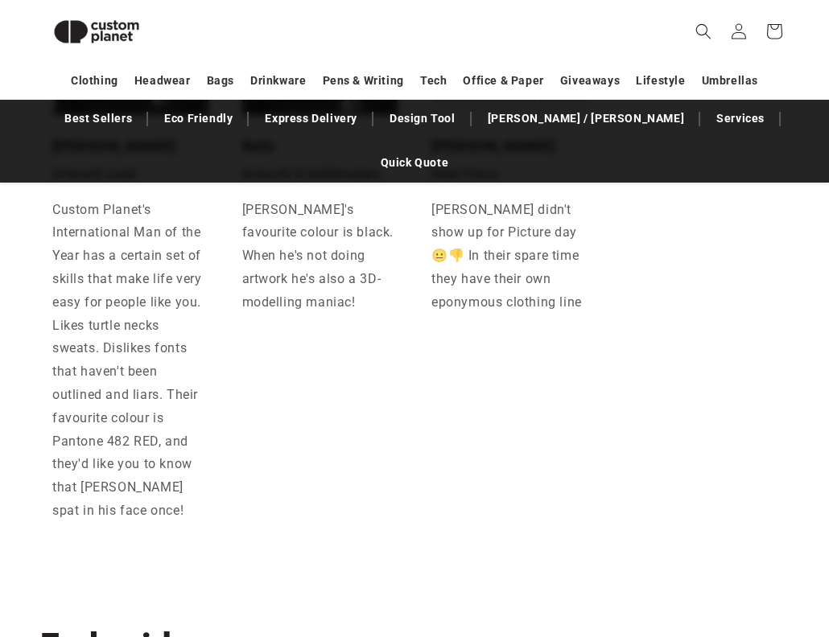
click at [180, 350] on p "Custom Planet's International Man of the Year has a certain set of skills that …" at bounding box center [130, 373] width 156 height 348
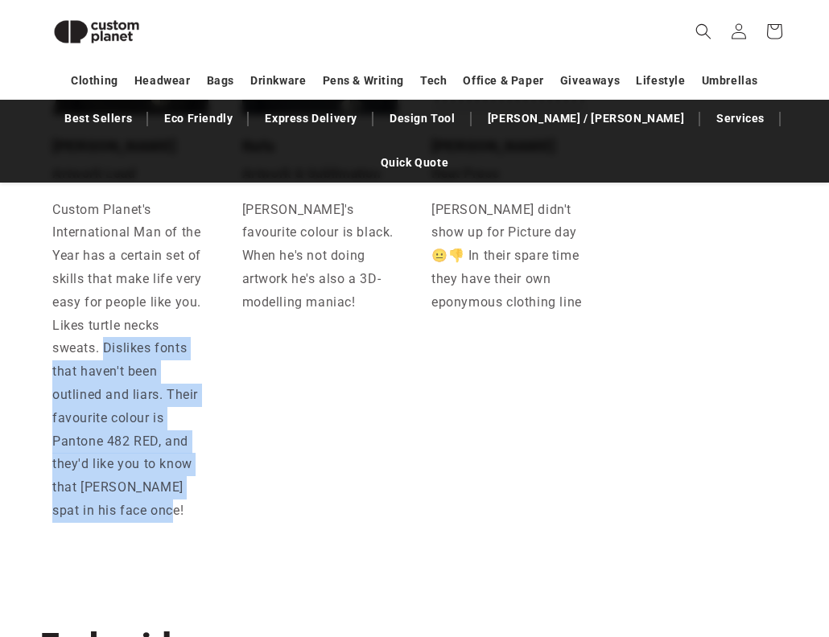
drag, startPoint x: 136, startPoint y: 280, endPoint x: 187, endPoint y: 416, distance: 145.4
click at [187, 416] on p "Custom Planet's International Man of the Year has a certain set of skills that …" at bounding box center [130, 373] width 156 height 348
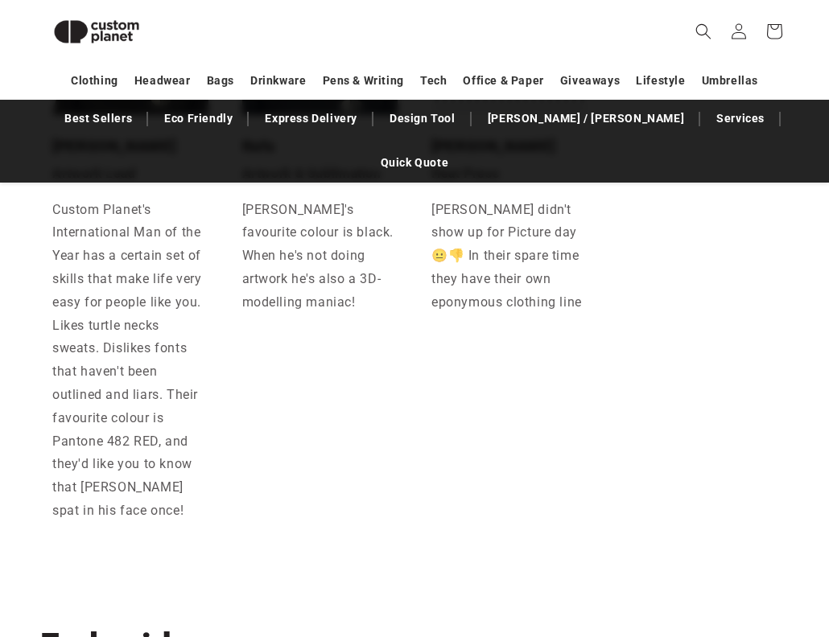
click at [187, 416] on p "Custom Planet's International Man of the Year has a certain set of skills that …" at bounding box center [130, 373] width 156 height 348
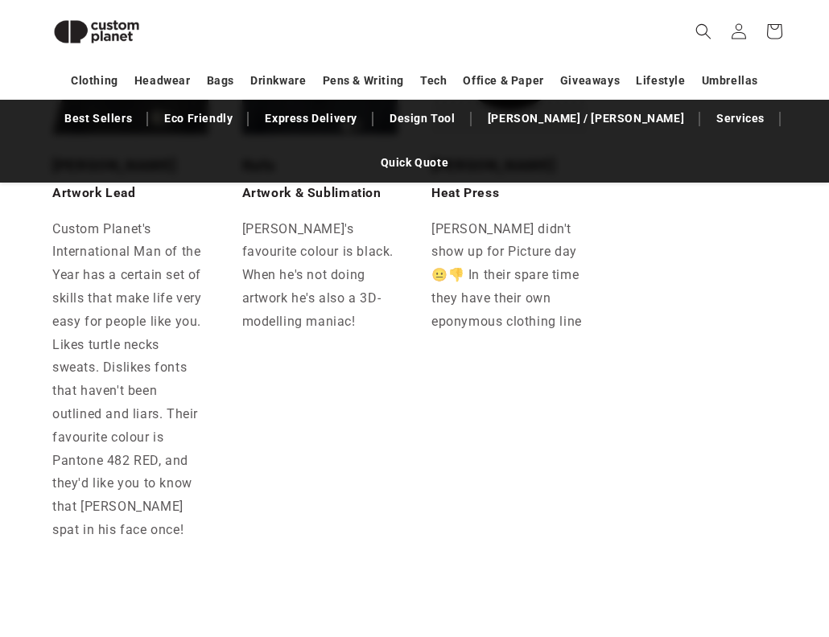
scroll to position [2759, 0]
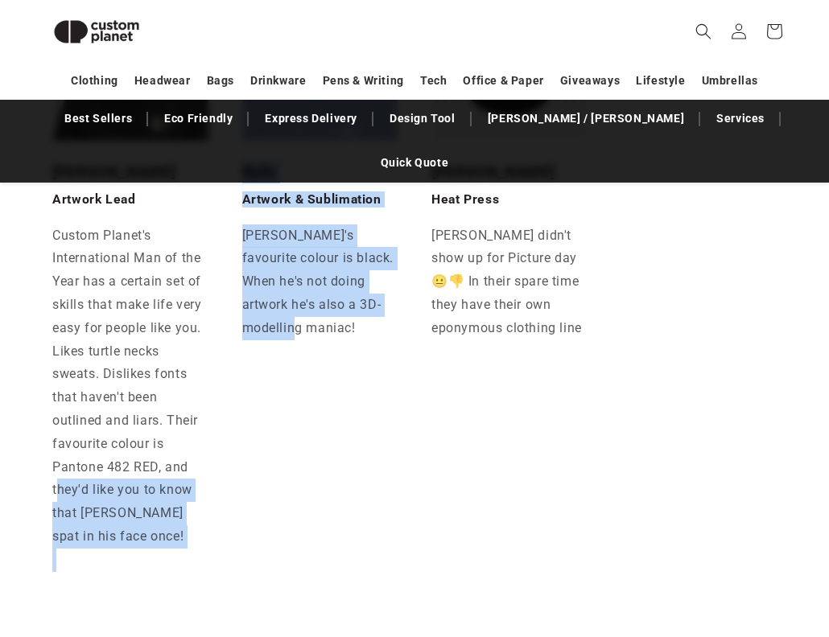
drag, startPoint x: 59, startPoint y: 408, endPoint x: 241, endPoint y: 429, distance: 183.8
click at [241, 428] on ul "Damian Artwork Lead Custom Planet's International Man of the Year has a certain…" at bounding box center [414, 288] width 748 height 607
click at [241, 429] on li "Rafa Artwork & Sublimation Rafa's favourite colour is black. When he's not doin…" at bounding box center [320, 288] width 180 height 607
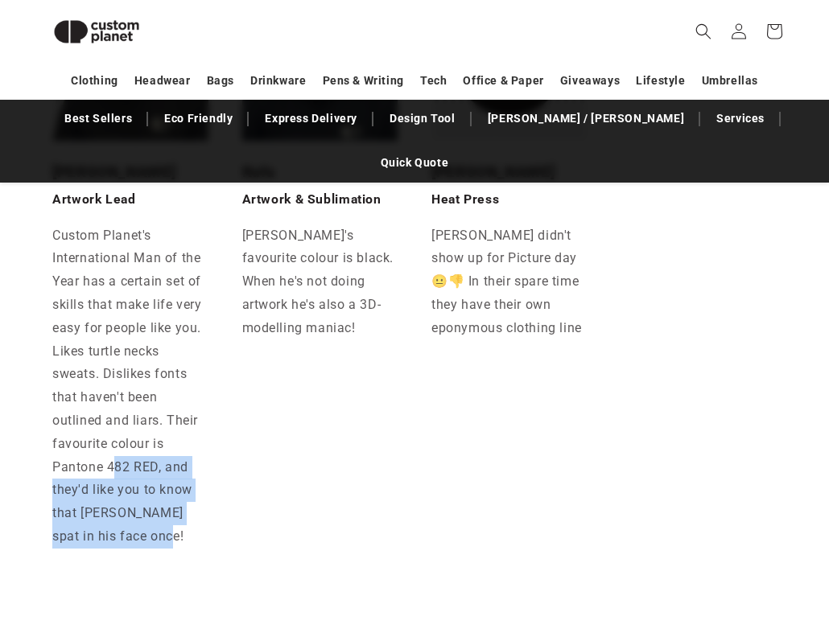
drag, startPoint x: 195, startPoint y: 446, endPoint x: 114, endPoint y: 372, distance: 109.3
click at [114, 372] on p "Custom Planet's International Man of the Year has a certain set of skills that …" at bounding box center [130, 398] width 156 height 348
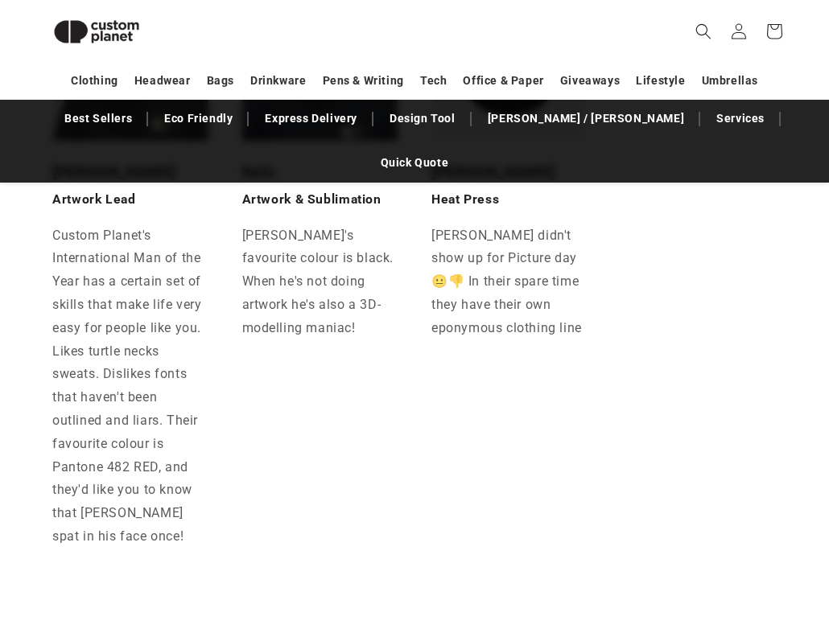
click at [114, 372] on p "Custom Planet's International Man of the Year has a certain set of skills that …" at bounding box center [130, 398] width 156 height 348
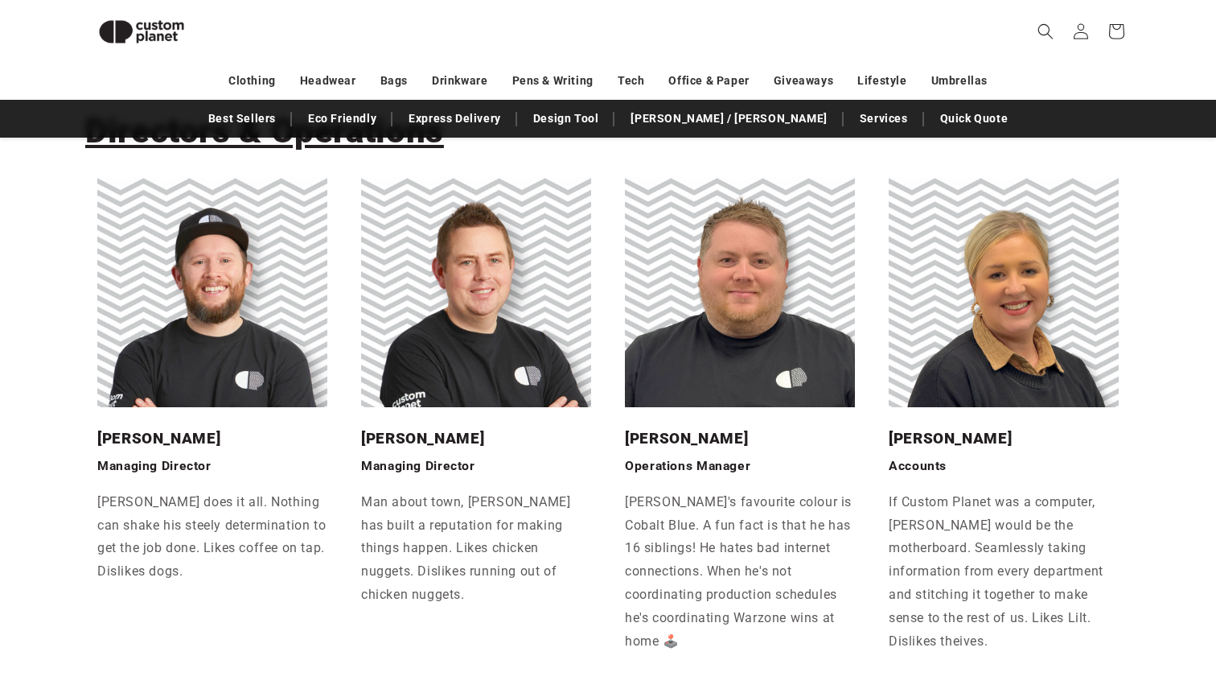
scroll to position [237, 0]
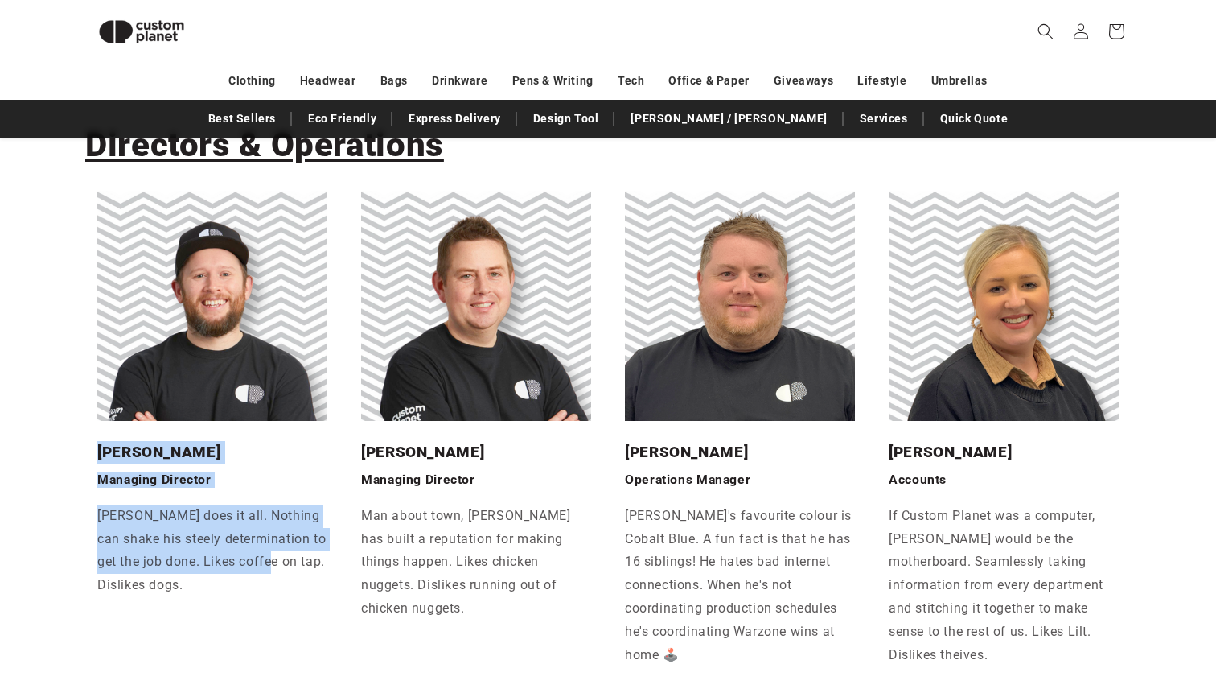
drag, startPoint x: 93, startPoint y: 451, endPoint x: 279, endPoint y: 563, distance: 216.9
click at [279, 563] on div "Andy Managing Director Andy does it all. Nothing can shake his steely determina…" at bounding box center [212, 519] width 254 height 196
click at [279, 563] on p "Andy does it all. Nothing can shake his steely determination to get the job don…" at bounding box center [212, 550] width 230 height 93
drag, startPoint x: 105, startPoint y: 519, endPoint x: 295, endPoint y: 586, distance: 202.0
click at [295, 586] on p "Andy does it all. Nothing can shake his steely determination to get the job don…" at bounding box center [212, 550] width 230 height 93
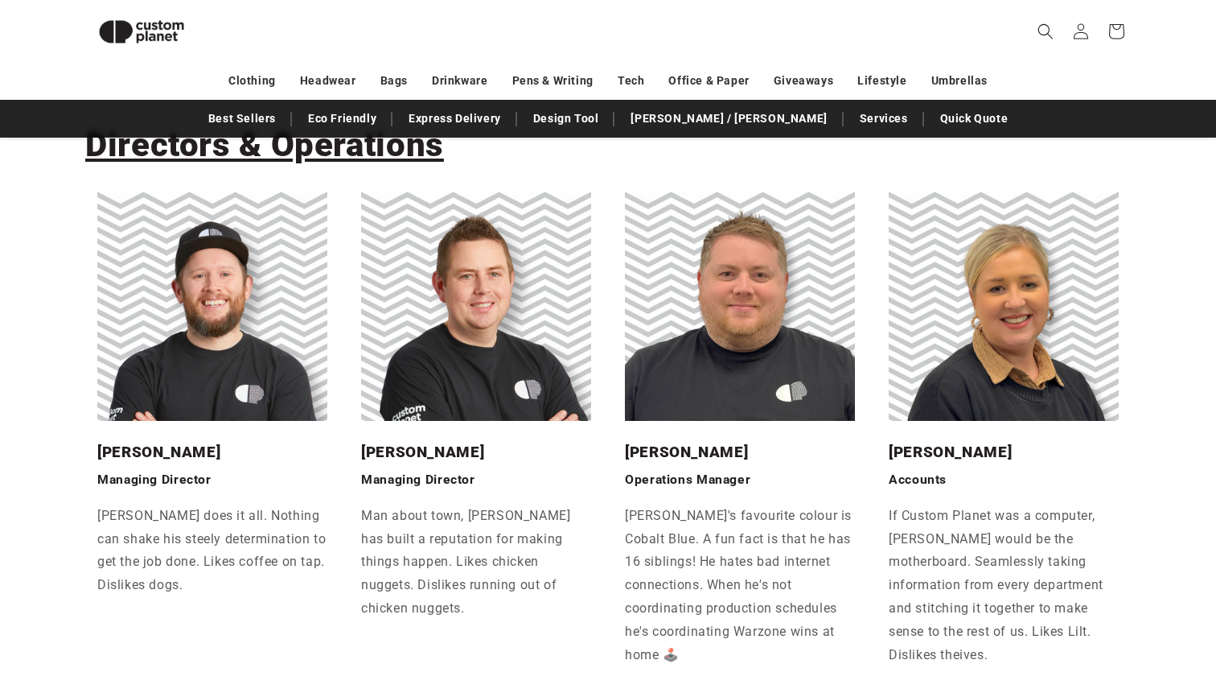
click at [295, 586] on p "Andy does it all. Nothing can shake his steely determination to get the job don…" at bounding box center [212, 550] width 230 height 93
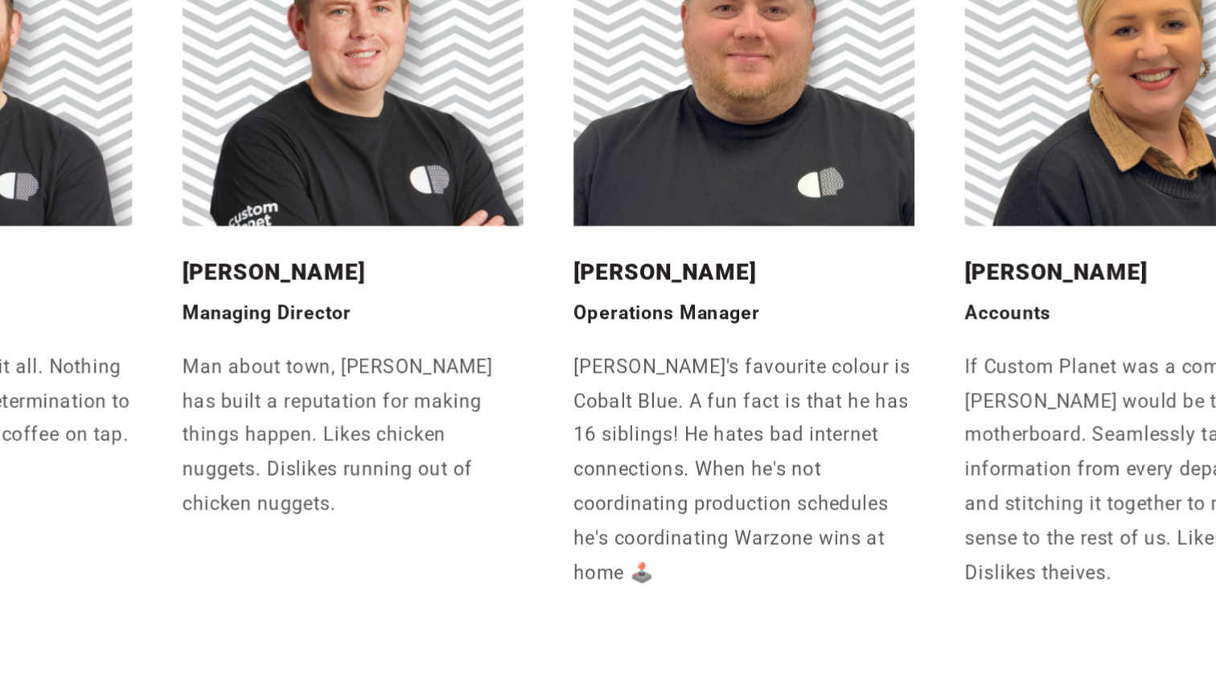
scroll to position [375, 0]
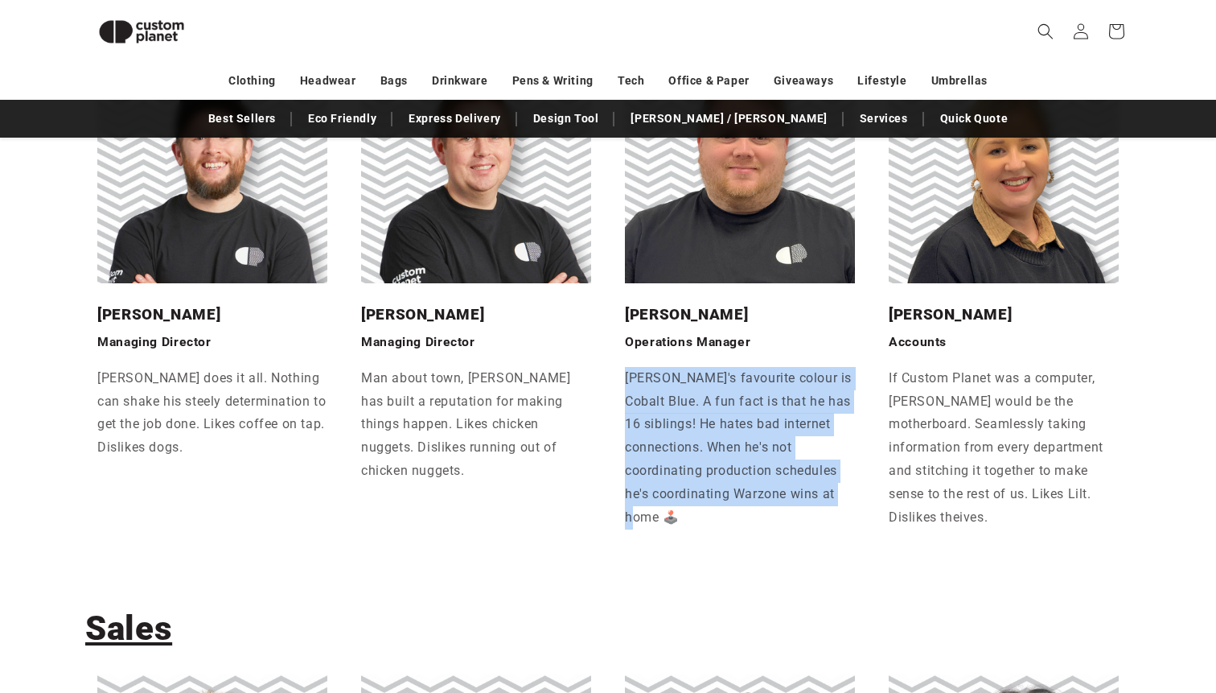
drag, startPoint x: 626, startPoint y: 368, endPoint x: 777, endPoint y: 522, distance: 215.6
click at [776, 518] on div "George Operations Manager George's favourite colour is Cobalt Blue. A fun fact …" at bounding box center [740, 416] width 254 height 266
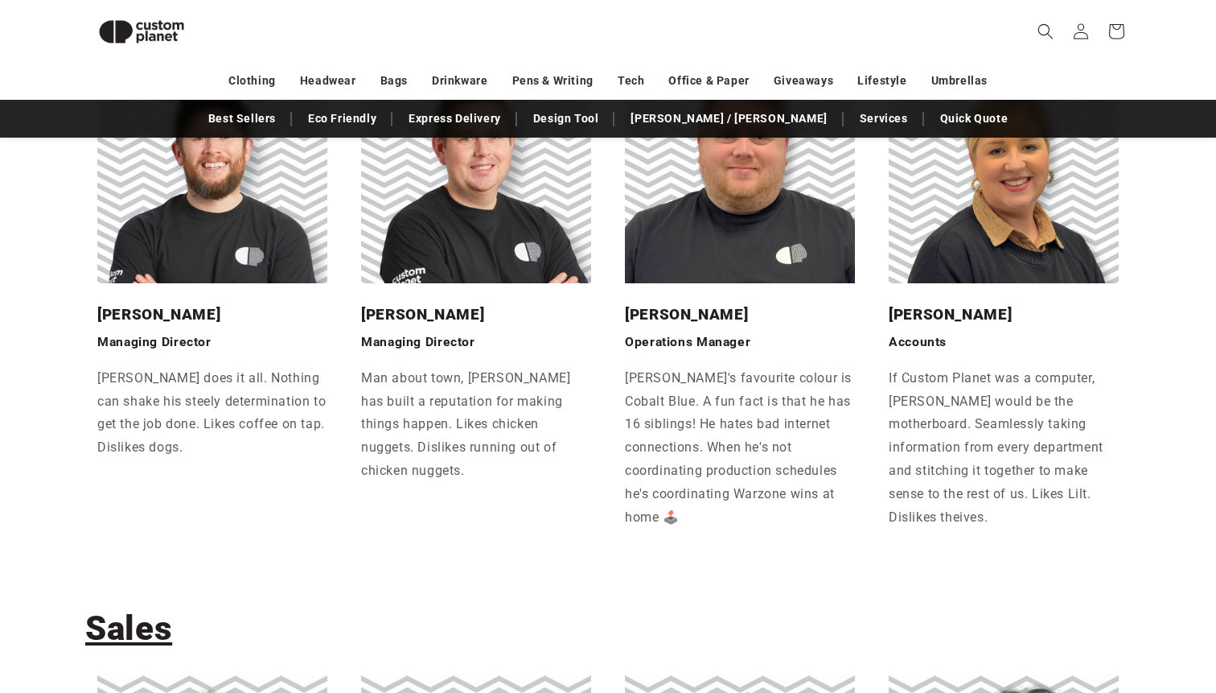
click at [777, 522] on p "George's favourite colour is Cobalt Blue. A fun fact is that he has 16 siblings…" at bounding box center [740, 448] width 230 height 163
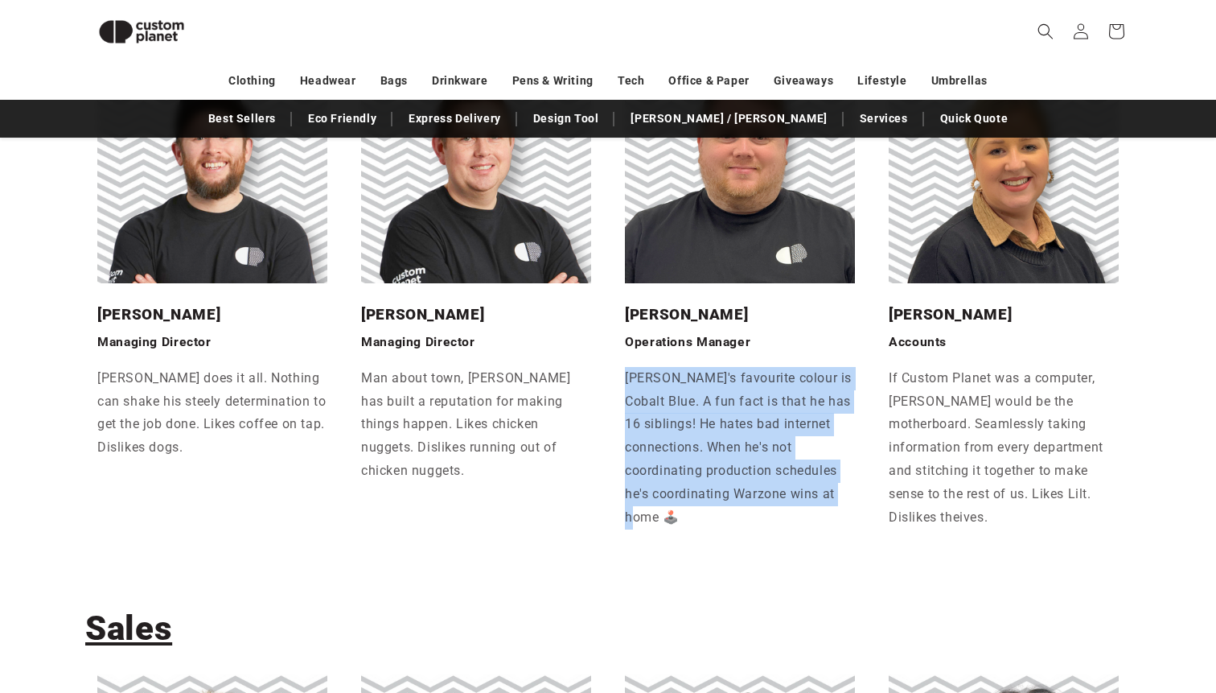
drag, startPoint x: 627, startPoint y: 376, endPoint x: 708, endPoint y: 508, distance: 154.3
click at [708, 508] on p "George's favourite colour is Cobalt Blue. A fun fact is that he has 16 siblings…" at bounding box center [740, 448] width 230 height 163
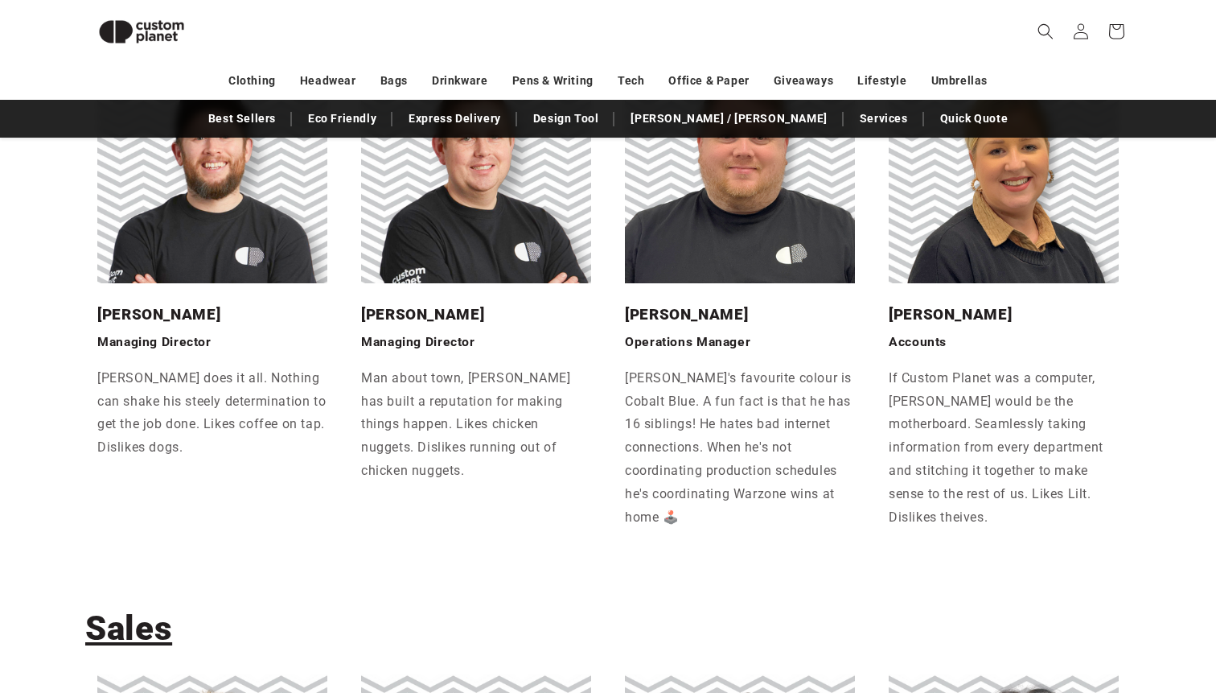
click at [708, 508] on p "George's favourite colour is Cobalt Blue. A fun fact is that he has 16 siblings…" at bounding box center [740, 448] width 230 height 163
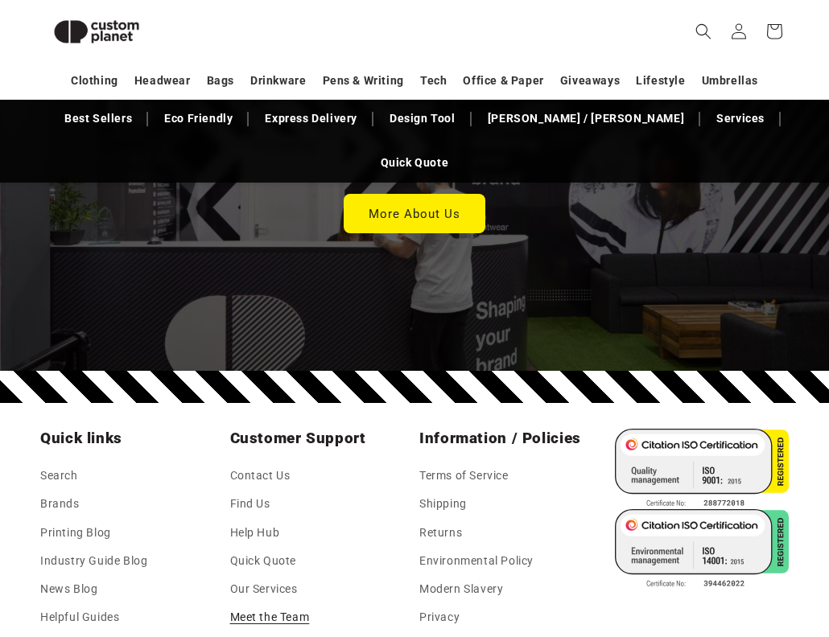
scroll to position [4698, 0]
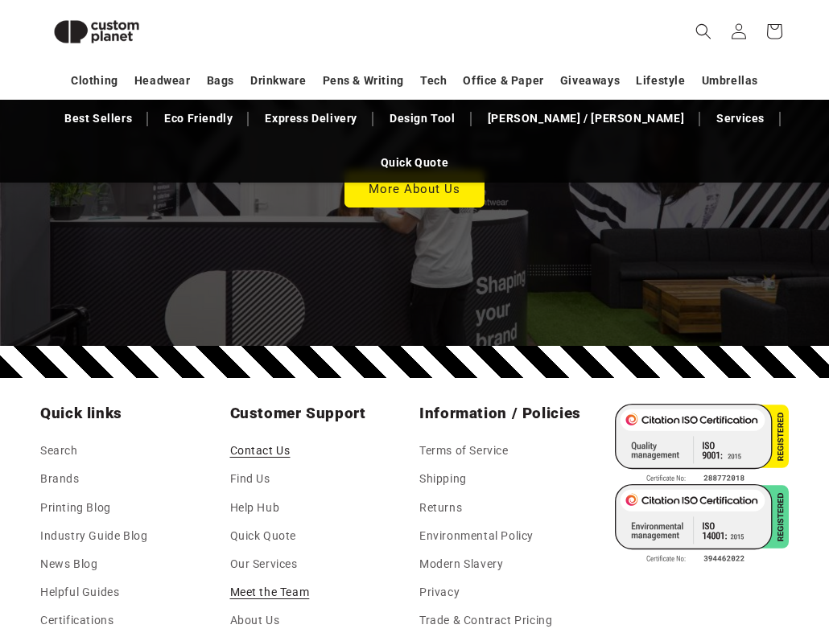
click at [272, 441] on link "Contact Us" at bounding box center [260, 453] width 60 height 24
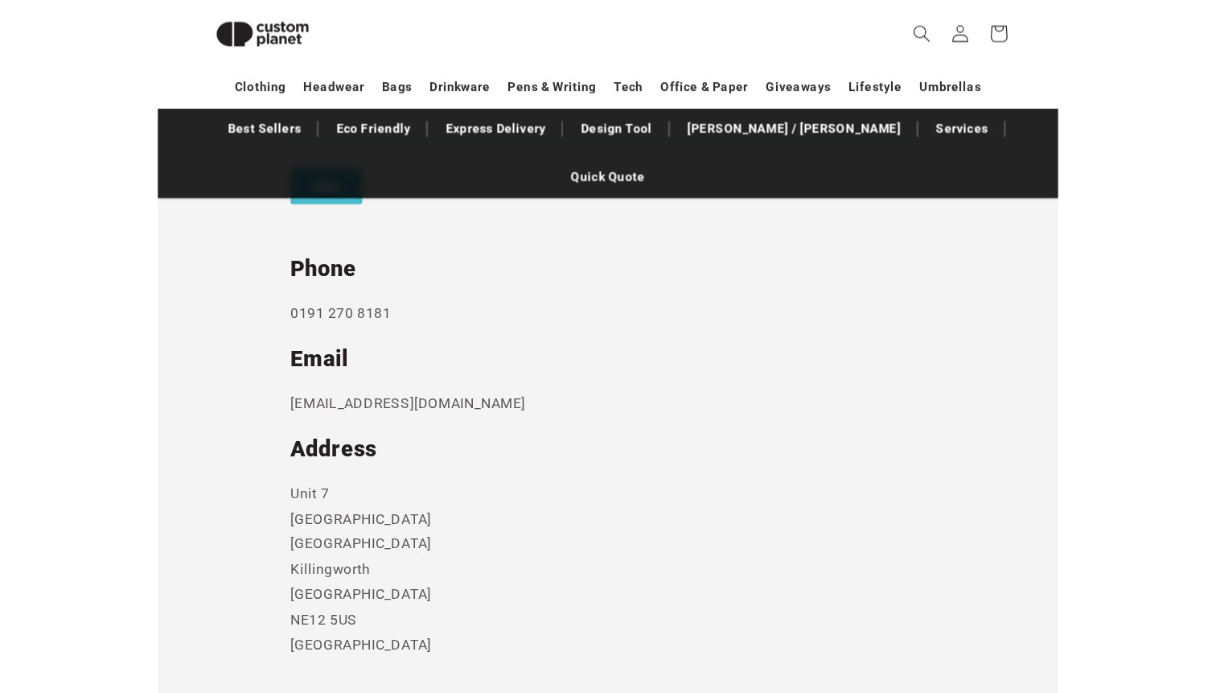
scroll to position [839, 0]
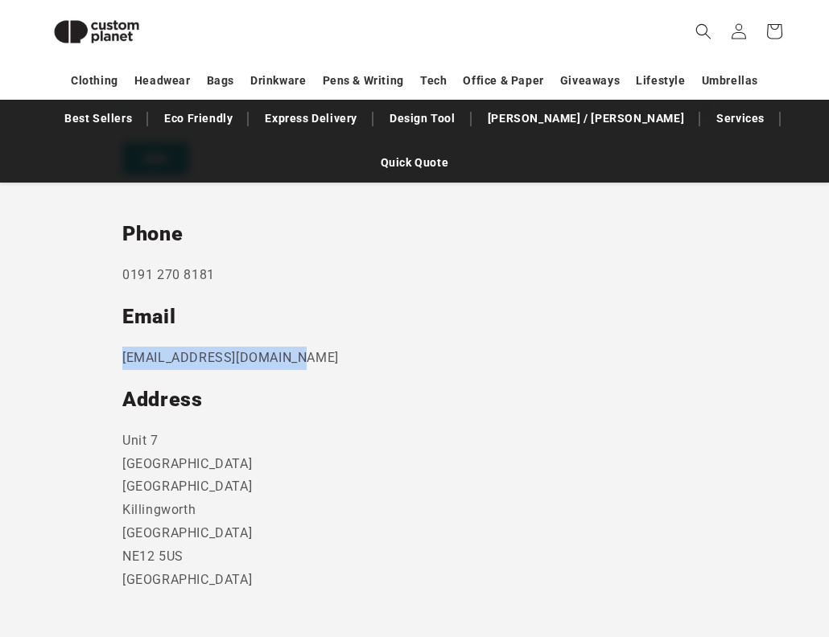
drag, startPoint x: 315, startPoint y: 314, endPoint x: 105, endPoint y: 314, distance: 209.2
click at [105, 314] on section "Send us a message and someone will get back to you within 24 hours. Phone [PHON…" at bounding box center [414, 226] width 829 height 894
copy p "[EMAIL_ADDRESS][DOMAIN_NAME]"
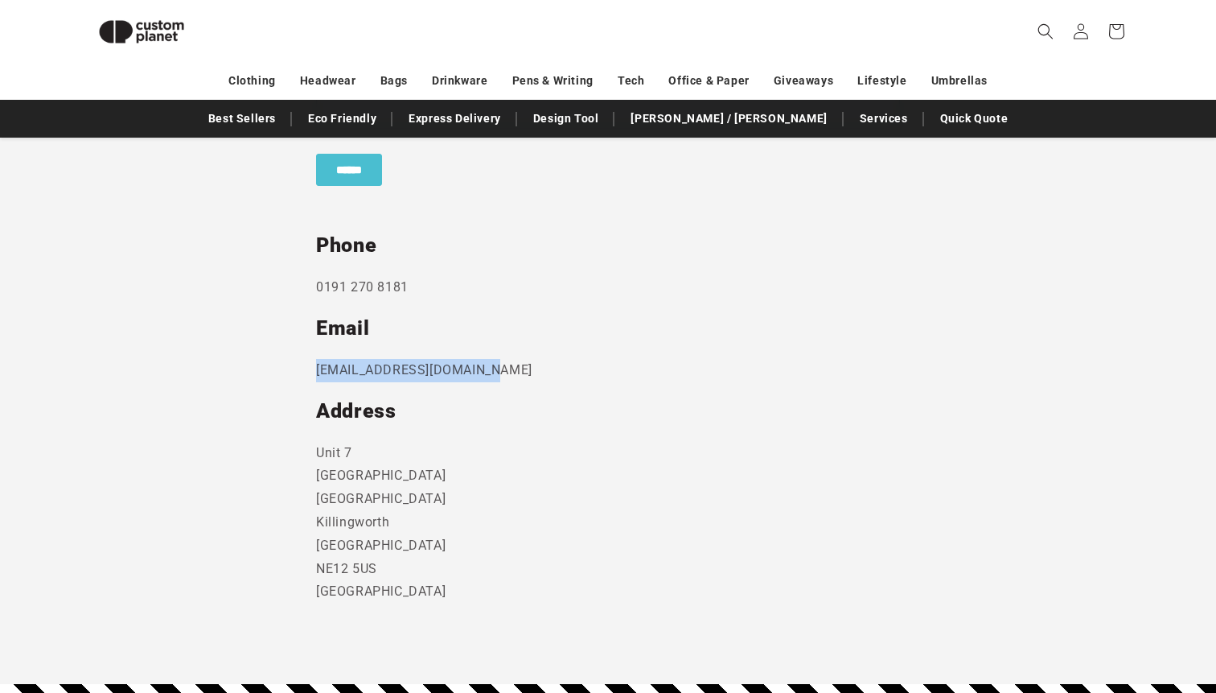
scroll to position [766, 0]
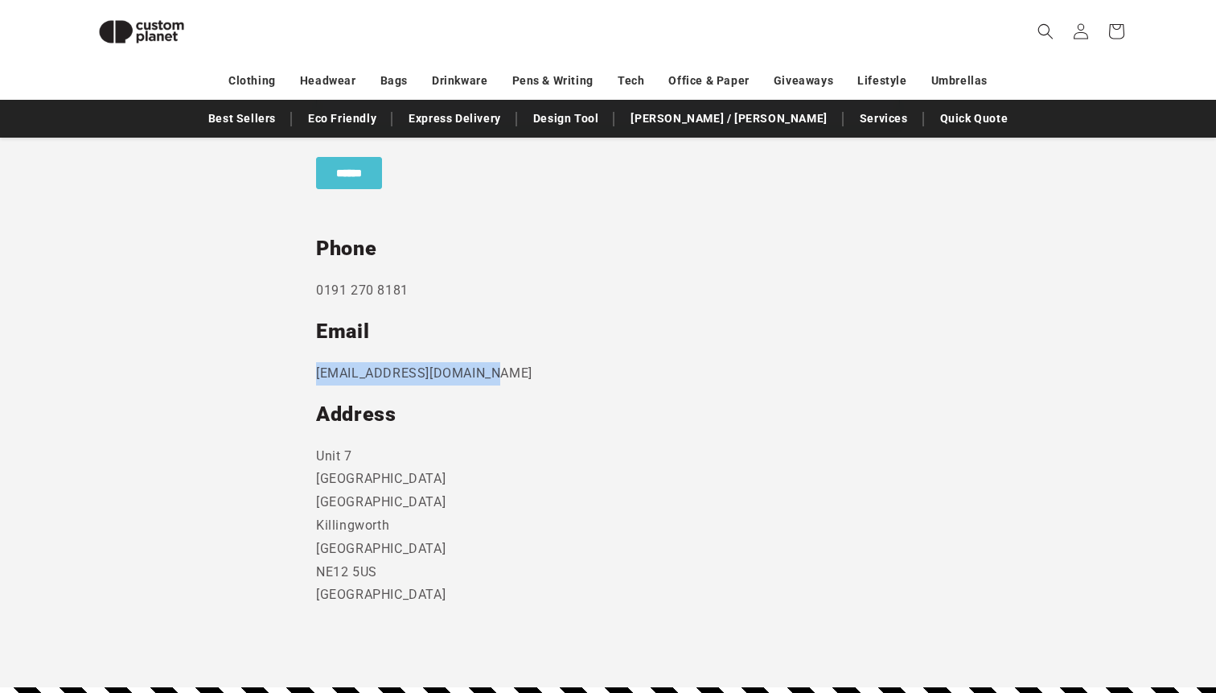
copy p "[EMAIL_ADDRESS][DOMAIN_NAME]"
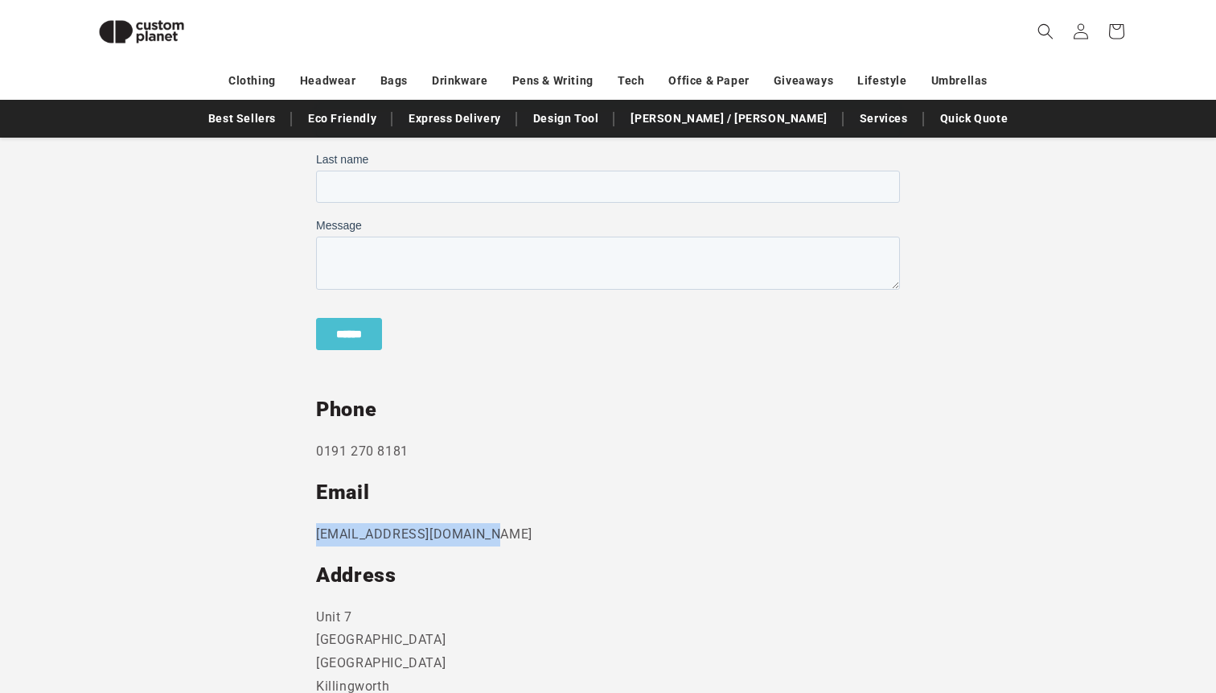
scroll to position [611, 0]
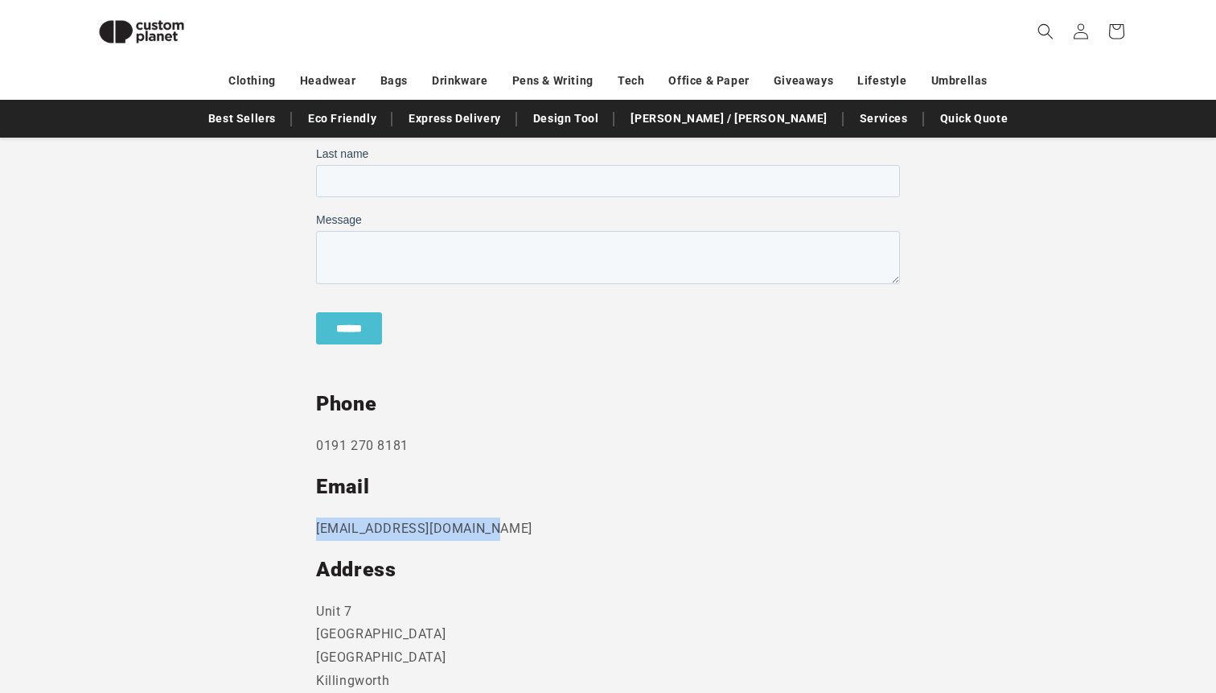
copy p "[EMAIL_ADDRESS][DOMAIN_NAME]"
